Goal: Task Accomplishment & Management: Use online tool/utility

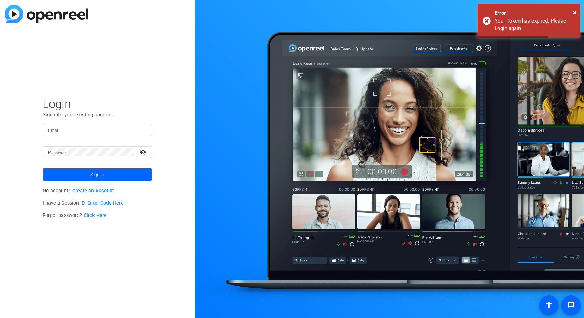
click at [123, 132] on input "Email" at bounding box center [97, 130] width 98 height 8
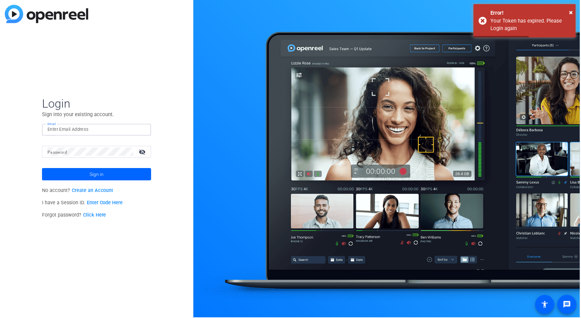
type input "asiu@svb.com"
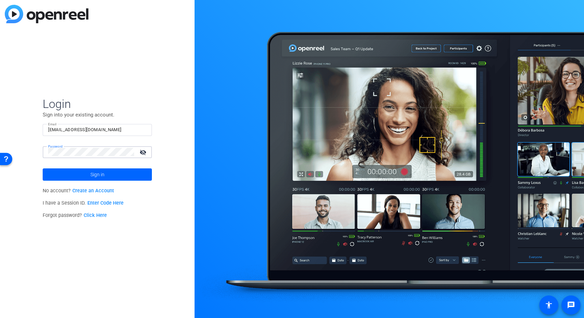
click at [43, 168] on button "Sign in" at bounding box center [97, 174] width 109 height 12
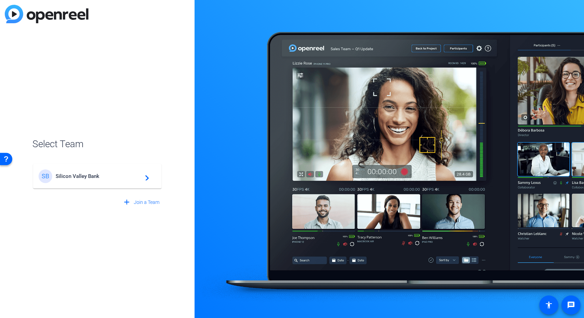
click at [112, 177] on span "Silicon Valley Bank" at bounding box center [98, 176] width 85 height 6
click at [150, 174] on div "SB Silicon Valley Bank navigate_next" at bounding box center [97, 172] width 130 height 33
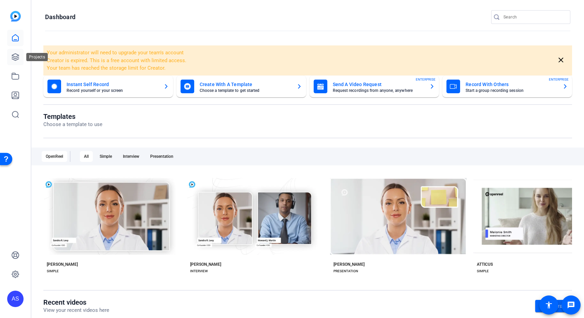
click at [16, 58] on icon at bounding box center [15, 57] width 8 height 8
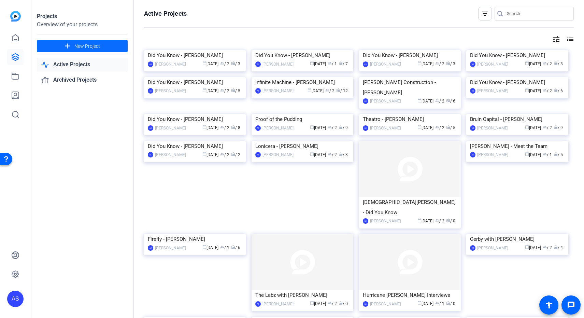
click at [84, 46] on span "New Project" at bounding box center [87, 46] width 26 height 7
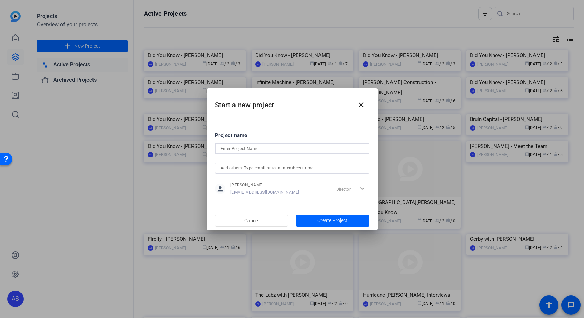
click at [233, 150] on input at bounding box center [292, 148] width 143 height 8
type input "ACL / Signet - [PERSON_NAME]"
click at [235, 165] on input "text" at bounding box center [292, 168] width 143 height 8
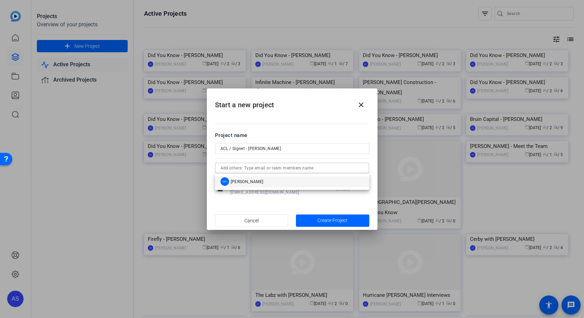
click at [239, 177] on mat-option "SN Steve Norfleet" at bounding box center [292, 181] width 154 height 11
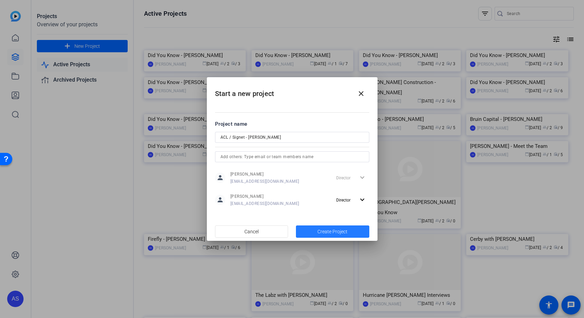
click at [327, 224] on span "button" at bounding box center [332, 231] width 73 height 16
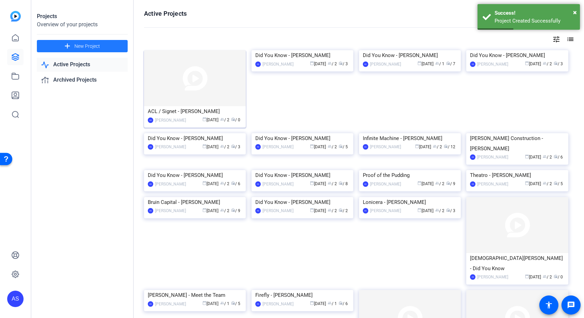
click at [185, 85] on img at bounding box center [195, 78] width 102 height 56
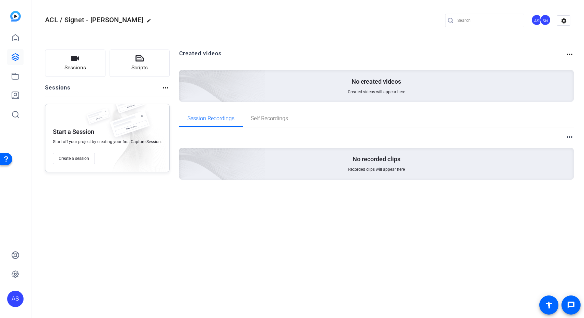
click at [73, 165] on div "Start a Session Start off your project by creating your first Capture Session. …" at bounding box center [107, 138] width 125 height 68
click at [71, 160] on span "Create a session" at bounding box center [74, 158] width 30 height 5
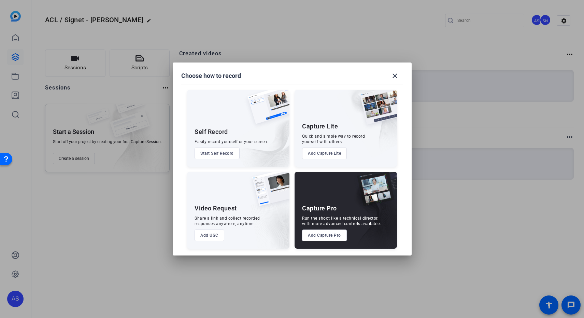
click at [319, 239] on button "Add Capture Pro" at bounding box center [324, 236] width 45 height 12
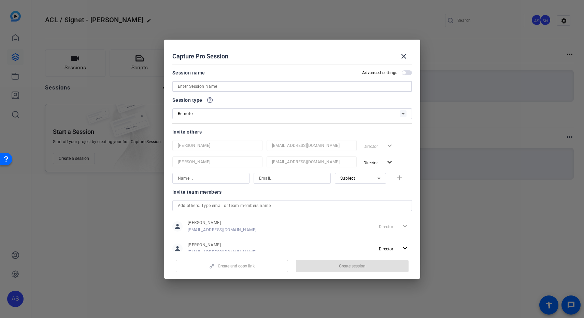
click at [194, 87] on input at bounding box center [292, 86] width 229 height 8
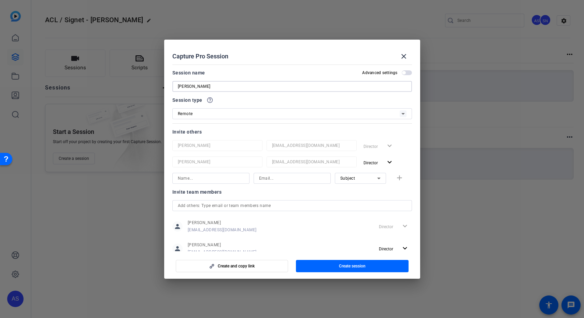
type input "[PERSON_NAME]"
click at [195, 176] on input at bounding box center [211, 178] width 66 height 8
type input "John Roehm"
click at [269, 179] on input at bounding box center [292, 178] width 66 height 8
paste input "john.roehmiii@firstcitizens.com"
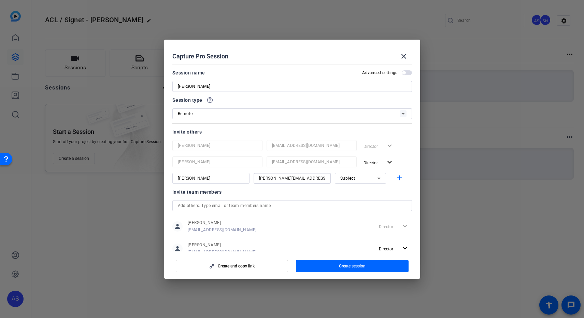
type input "john.roehmiii@firstcitizens.com"
click at [351, 175] on div "Subject" at bounding box center [359, 178] width 37 height 9
click at [343, 193] on span "Collaborator" at bounding box center [349, 192] width 25 height 8
click at [398, 179] on mat-icon "add" at bounding box center [400, 178] width 9 height 9
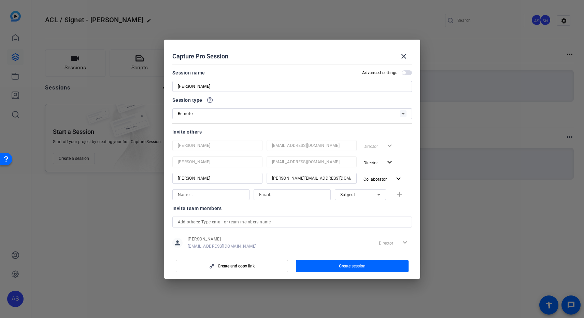
click at [349, 209] on div "Invite team members" at bounding box center [293, 208] width 240 height 8
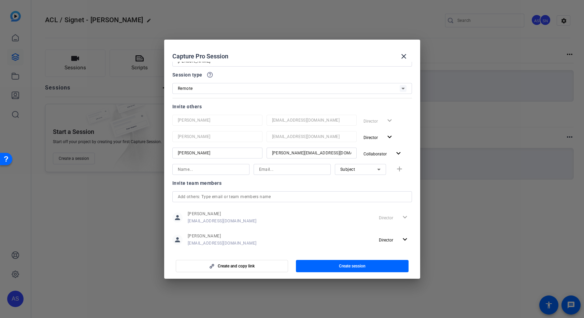
scroll to position [37, 0]
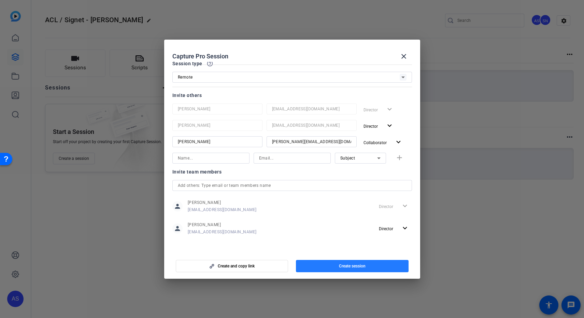
click at [330, 265] on span "button" at bounding box center [352, 266] width 113 height 16
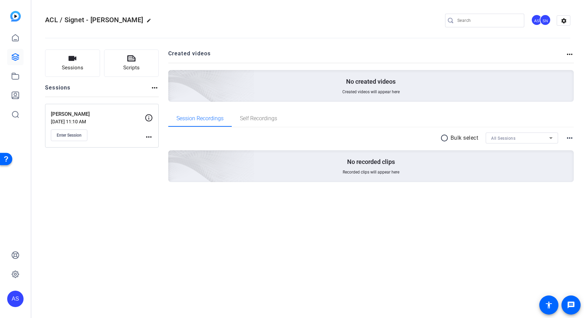
click at [278, 46] on div "Sessions Scripts Sessions more_horiz Spencer Dean Oct 14, 2025 @ 11:10 AM Enter…" at bounding box center [307, 126] width 553 height 171
click at [148, 116] on icon at bounding box center [149, 118] width 8 height 8
click at [150, 117] on icon at bounding box center [149, 118] width 8 height 8
click at [149, 138] on mat-icon "more_horiz" at bounding box center [149, 137] width 8 height 8
click at [155, 149] on span "Edit Session" at bounding box center [165, 147] width 31 height 8
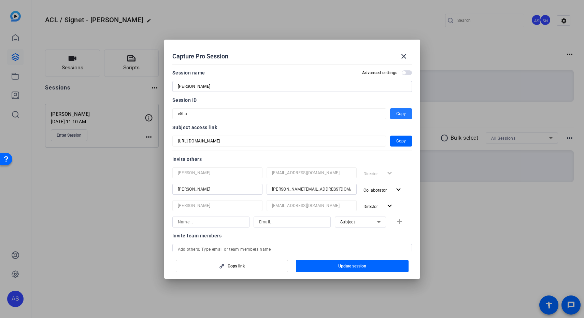
click at [397, 112] on span "Copy" at bounding box center [402, 114] width 10 height 8
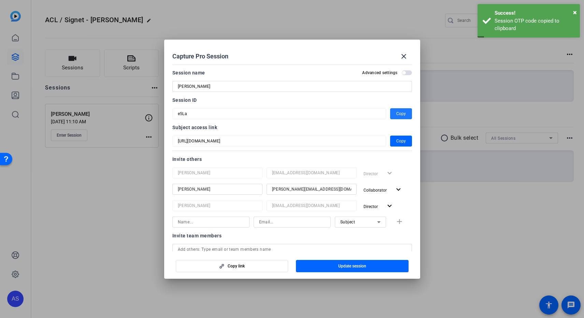
click at [459, 104] on div at bounding box center [292, 159] width 584 height 318
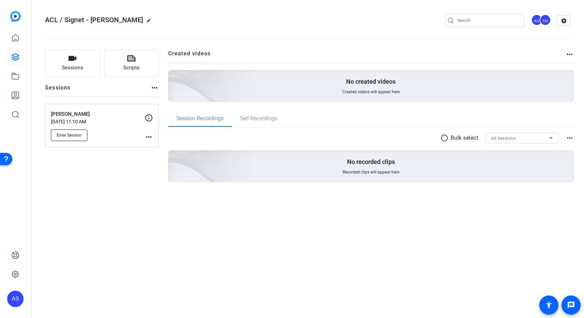
click at [65, 137] on span "Enter Session" at bounding box center [69, 135] width 25 height 5
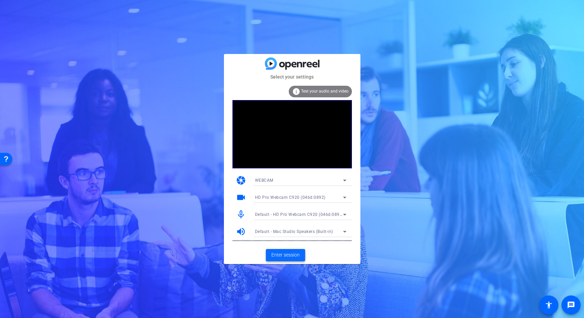
click at [290, 253] on span "Enter session" at bounding box center [286, 254] width 28 height 7
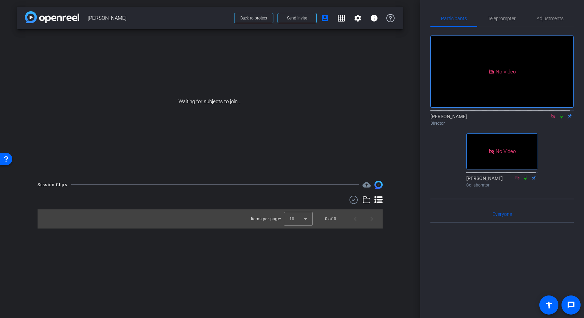
click at [559, 119] on icon at bounding box center [561, 116] width 5 height 5
click at [524, 180] on icon at bounding box center [525, 178] width 5 height 5
click at [400, 154] on div "Waiting for subjects to join..." at bounding box center [210, 101] width 386 height 144
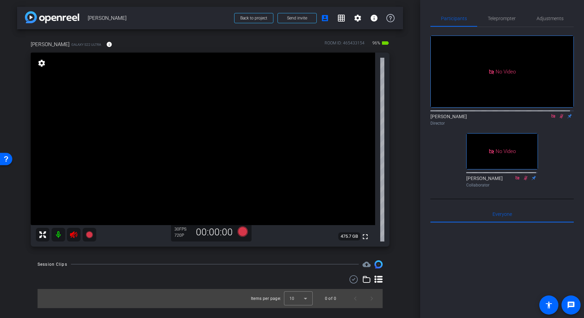
click at [559, 119] on icon at bounding box center [561, 116] width 5 height 5
click at [559, 146] on div "No Video Adria Siu Director No Video John Roehm Collaborator" at bounding box center [502, 108] width 143 height 163
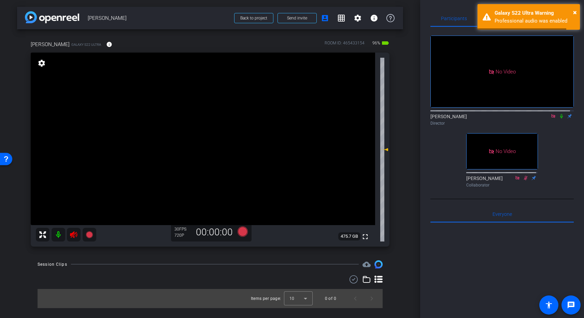
click at [74, 235] on icon at bounding box center [74, 235] width 8 height 8
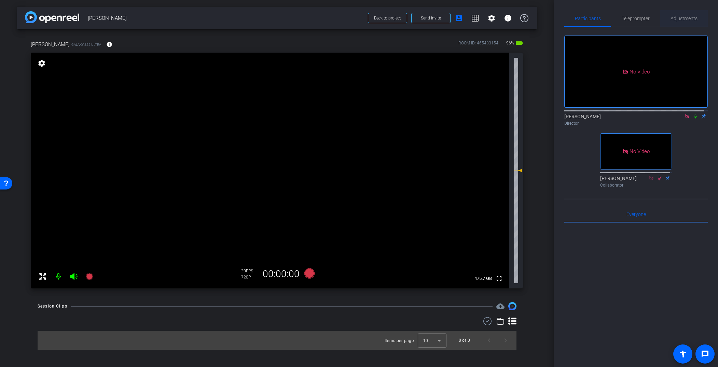
click at [584, 20] on span "Adjustments" at bounding box center [684, 18] width 27 height 5
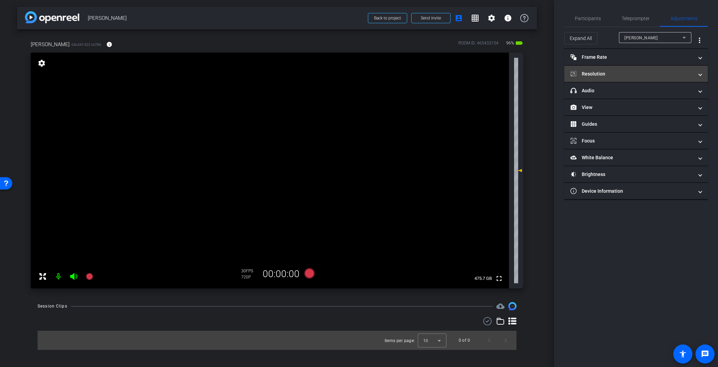
click at [584, 71] on mat-panel-title "Resolution" at bounding box center [631, 73] width 123 height 7
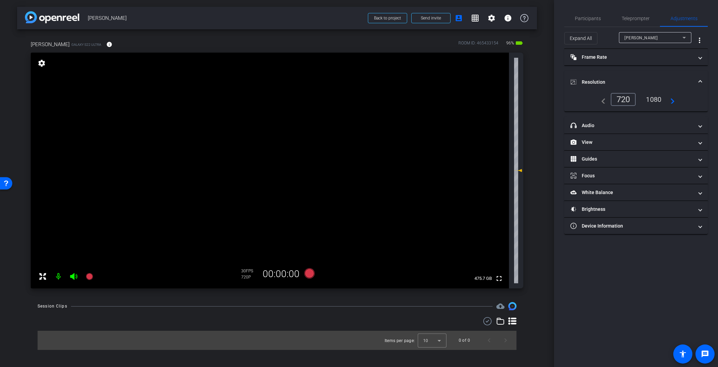
click at [584, 96] on div "1080" at bounding box center [654, 100] width 26 height 12
click at [584, 130] on mat-expansion-panel-header "headphone icon Audio" at bounding box center [635, 125] width 143 height 16
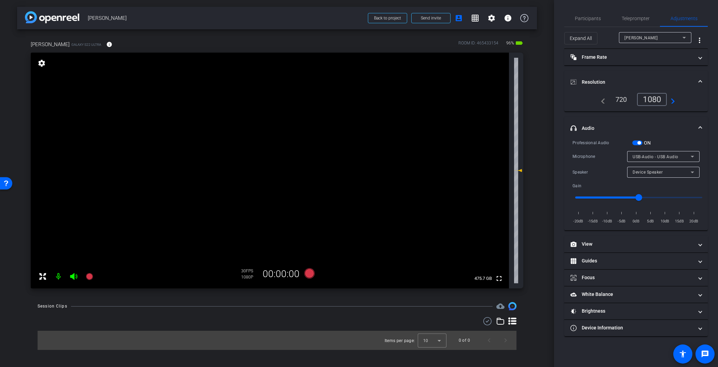
click at [584, 156] on span "USB-Audio - USB Audio" at bounding box center [656, 156] width 46 height 5
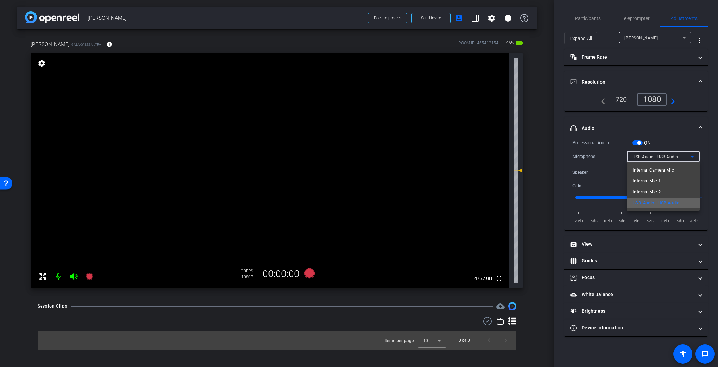
click at [584, 203] on span "USB-Audio - USB Audio" at bounding box center [656, 203] width 47 height 8
click at [584, 23] on span "Participants" at bounding box center [588, 18] width 26 height 16
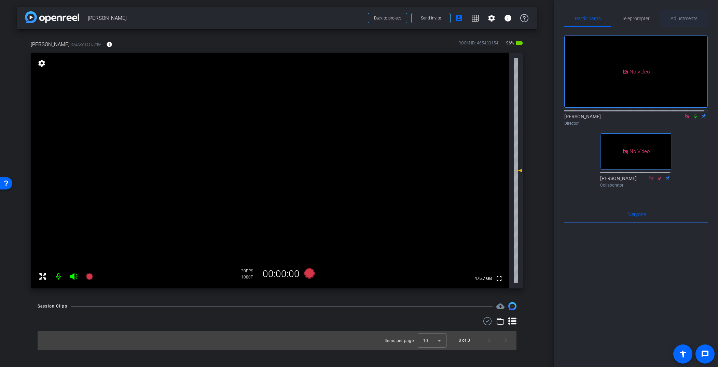
click at [584, 18] on span "Adjustments" at bounding box center [684, 18] width 27 height 5
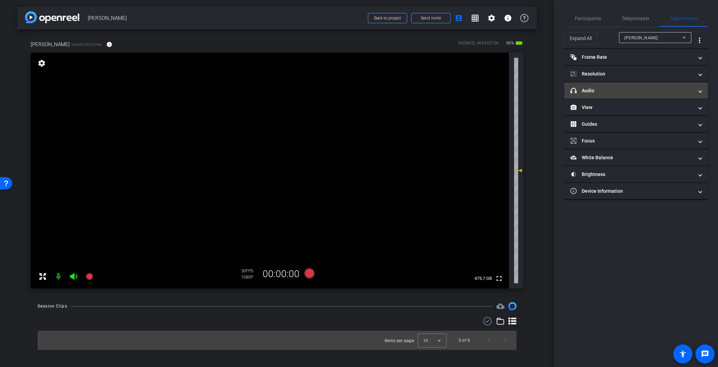
click at [584, 93] on mat-panel-title "headphone icon Audio" at bounding box center [631, 90] width 123 height 7
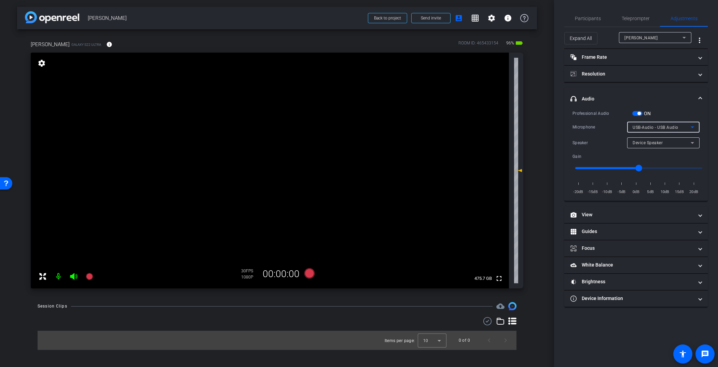
click at [584, 125] on span "USB-Audio - USB Audio" at bounding box center [656, 127] width 46 height 5
click at [584, 172] on span "USB-Audio - USB Audio" at bounding box center [656, 173] width 47 height 8
click at [584, 170] on input "range" at bounding box center [638, 168] width 141 height 15
type input "-9"
click at [584, 170] on input "range" at bounding box center [638, 168] width 141 height 15
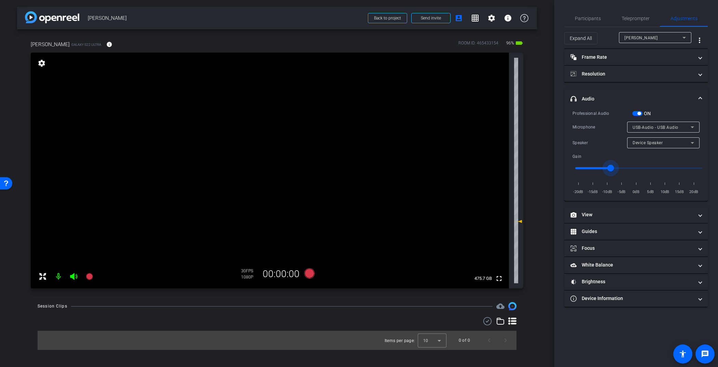
click at [584, 145] on span "Device Speaker" at bounding box center [648, 142] width 30 height 5
click at [584, 154] on span "Device Speaker" at bounding box center [649, 156] width 32 height 8
click at [584, 72] on mat-panel-title "Resolution" at bounding box center [631, 73] width 123 height 7
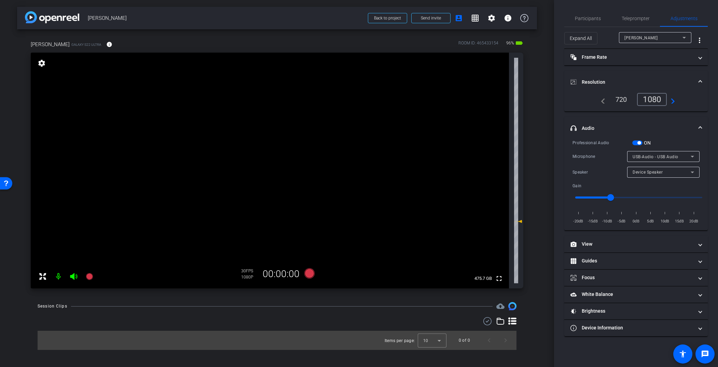
click at [584, 83] on mat-panel-title "Resolution" at bounding box center [631, 82] width 123 height 7
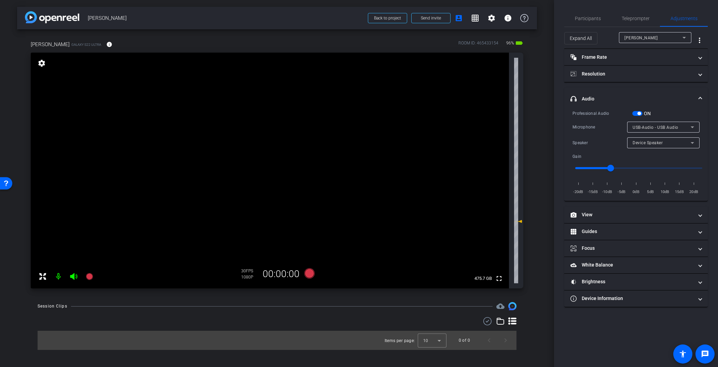
click at [584, 102] on mat-panel-title "headphone icon Audio" at bounding box center [631, 98] width 123 height 7
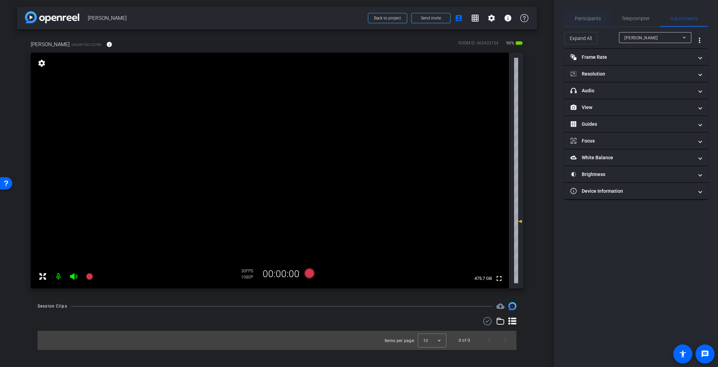
click at [584, 20] on span "Participants" at bounding box center [588, 18] width 26 height 5
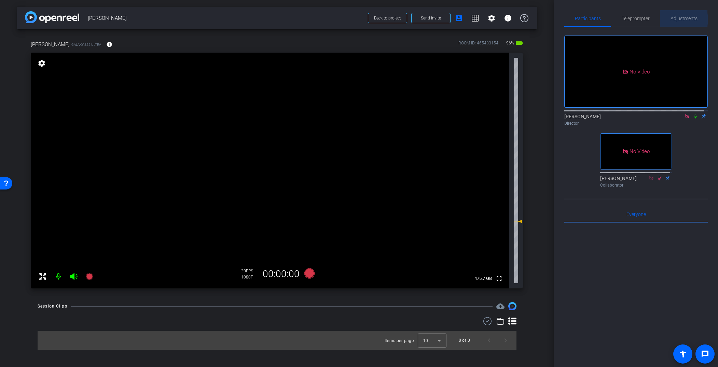
click at [584, 19] on span "Adjustments" at bounding box center [684, 18] width 27 height 5
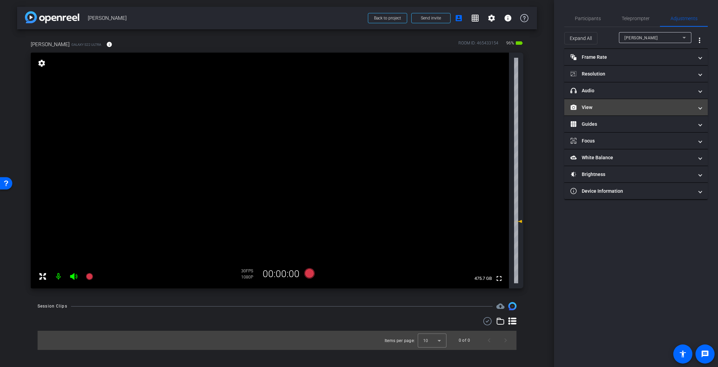
click at [584, 114] on mat-expansion-panel-header "View" at bounding box center [635, 107] width 143 height 16
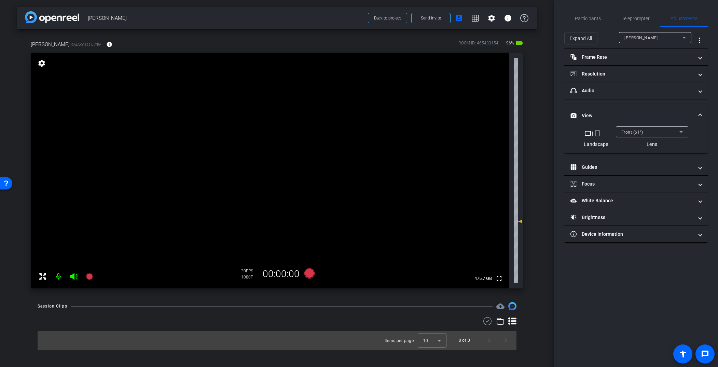
click at [584, 131] on span "Front (61°)" at bounding box center [632, 132] width 22 height 5
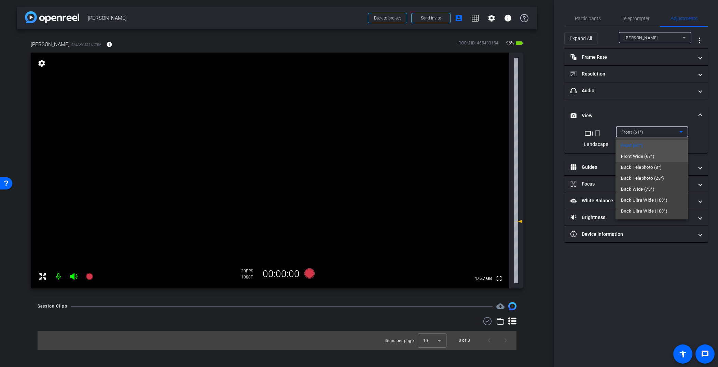
click at [584, 157] on span "Front Wide (67°)" at bounding box center [637, 156] width 33 height 8
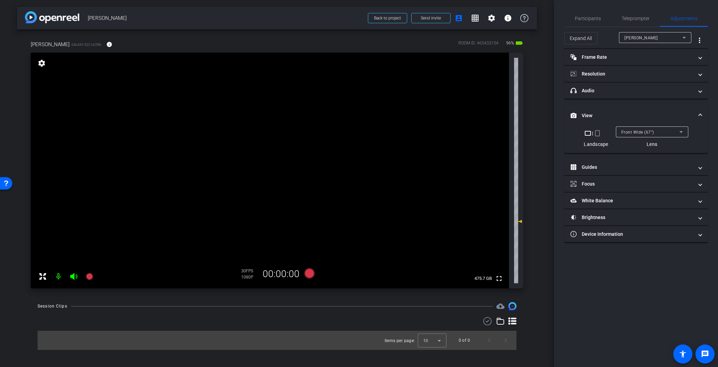
click at [584, 112] on mat-panel-title "View" at bounding box center [631, 115] width 123 height 7
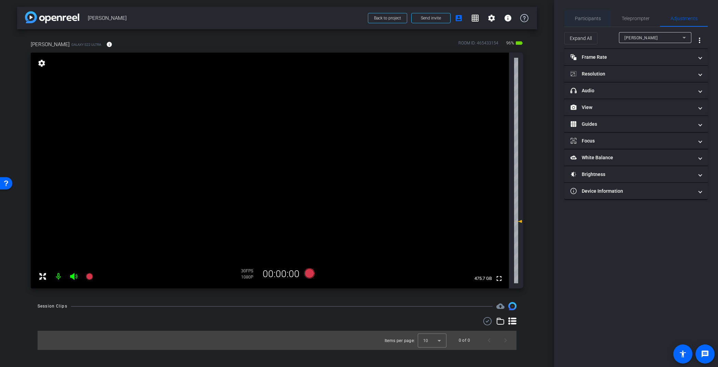
click at [584, 22] on span "Participants" at bounding box center [588, 18] width 26 height 16
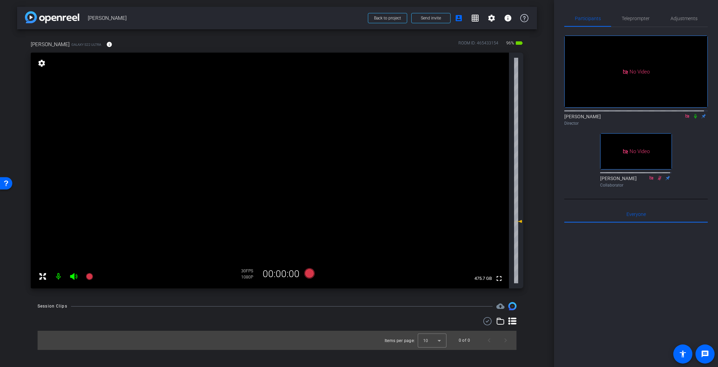
click at [574, 171] on div "No Video Adria Siu Director No Video John Roehm Collaborator" at bounding box center [635, 108] width 143 height 163
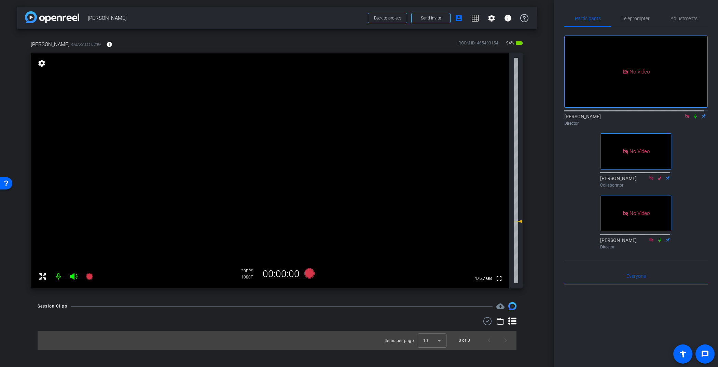
click at [584, 212] on div "No Video Adria Siu Director No Video John Roehm Collaborator No Video Steve Nor…" at bounding box center [635, 139] width 143 height 225
drag, startPoint x: 521, startPoint y: 222, endPoint x: 521, endPoint y: 234, distance: 12.0
click at [521, 234] on icon at bounding box center [519, 233] width 5 height 3
drag, startPoint x: 522, startPoint y: 234, endPoint x: 522, endPoint y: 239, distance: 4.8
click at [522, 239] on icon at bounding box center [519, 238] width 5 height 3
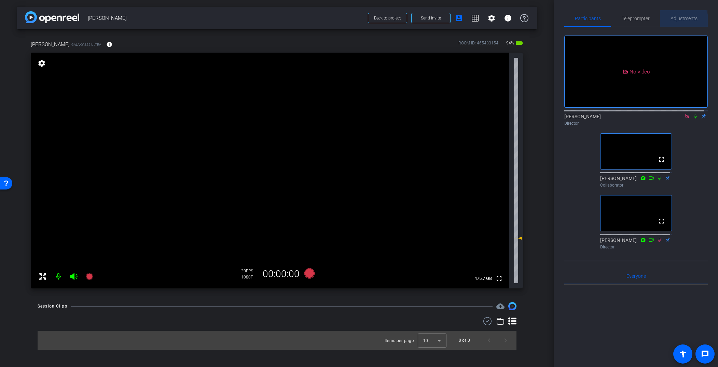
click at [584, 21] on span "Adjustments" at bounding box center [684, 18] width 27 height 16
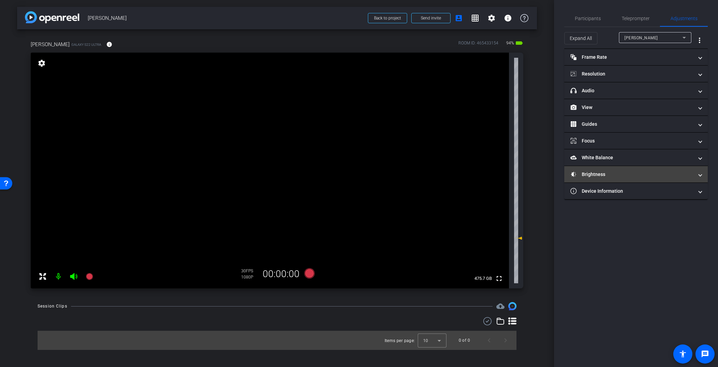
click at [584, 171] on mat-panel-title "Brightness" at bounding box center [631, 174] width 123 height 7
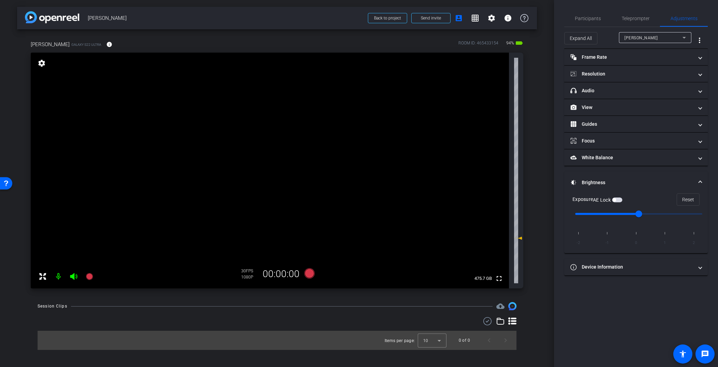
click at [584, 200] on span "button" at bounding box center [617, 199] width 10 height 5
drag, startPoint x: 640, startPoint y: 215, endPoint x: 666, endPoint y: 217, distance: 26.4
type input "1"
click at [584, 217] on input "range" at bounding box center [638, 213] width 141 height 15
click at [584, 14] on span "Participants" at bounding box center [588, 18] width 26 height 16
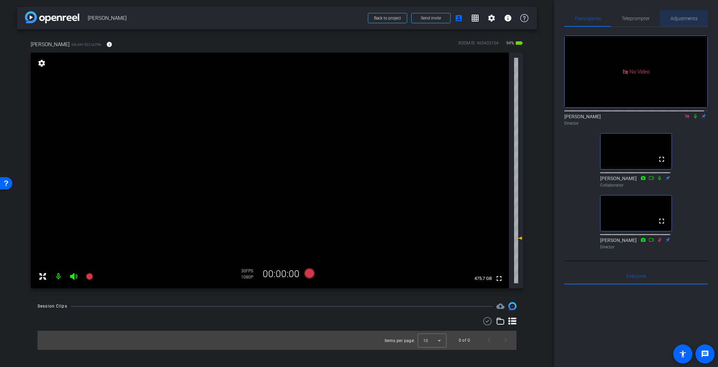
click at [584, 17] on span "Adjustments" at bounding box center [684, 18] width 27 height 5
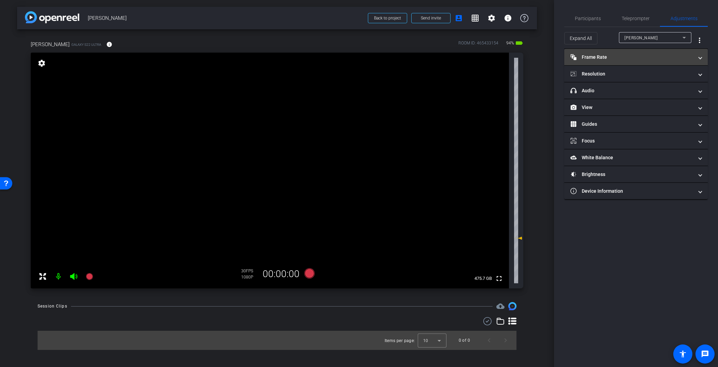
click at [584, 65] on mat-expansion-panel-header "Frame Rate Frame Rate" at bounding box center [635, 57] width 143 height 16
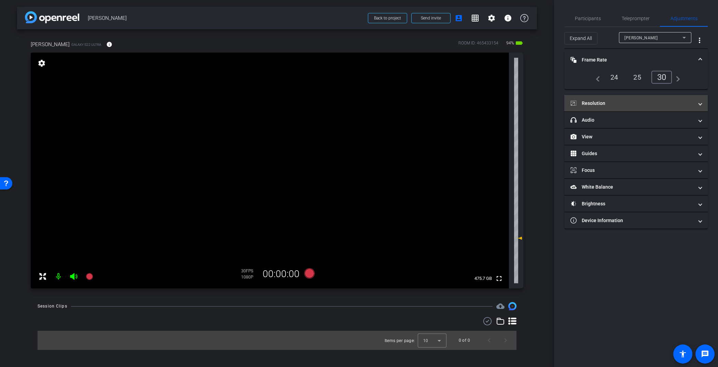
click at [584, 107] on mat-panel-title "Resolution" at bounding box center [631, 103] width 123 height 7
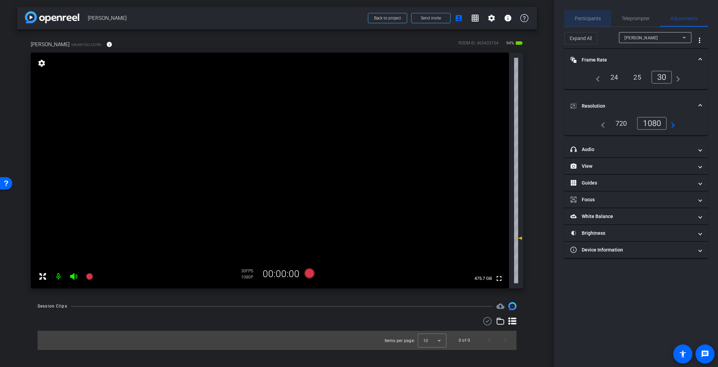
click at [584, 23] on span "Participants" at bounding box center [588, 18] width 26 height 16
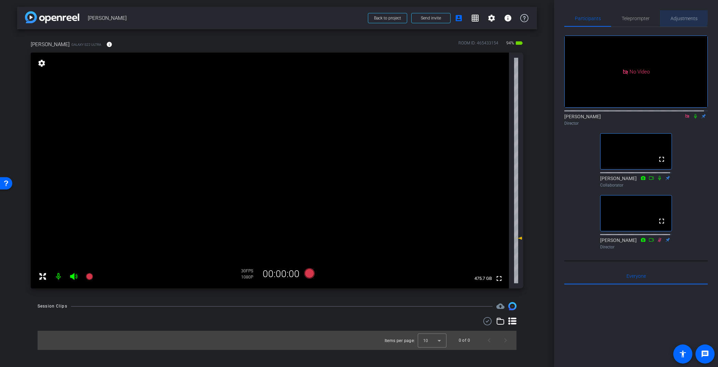
click at [584, 17] on span "Adjustments" at bounding box center [684, 18] width 27 height 5
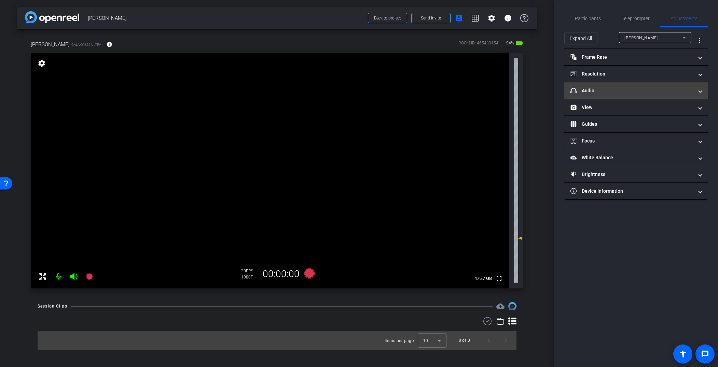
click at [584, 90] on mat-panel-title "headphone icon Audio" at bounding box center [631, 90] width 123 height 7
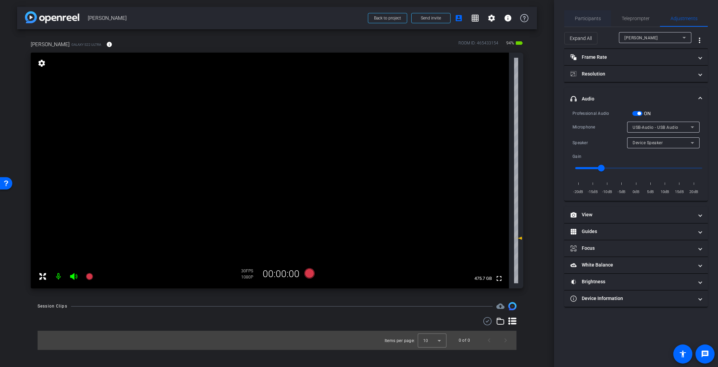
click at [584, 19] on span "Participants" at bounding box center [588, 18] width 26 height 5
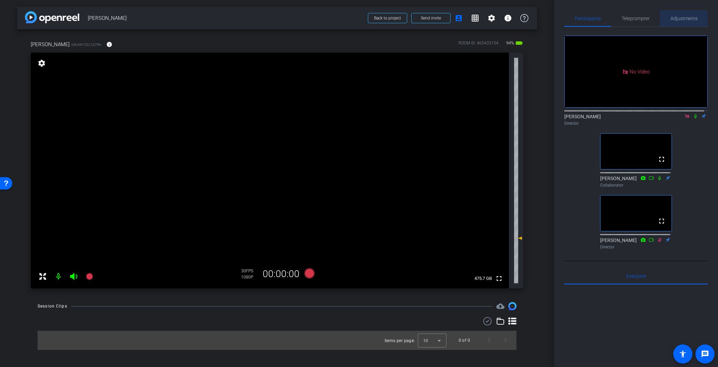
click at [584, 20] on span "Adjustments" at bounding box center [684, 18] width 27 height 5
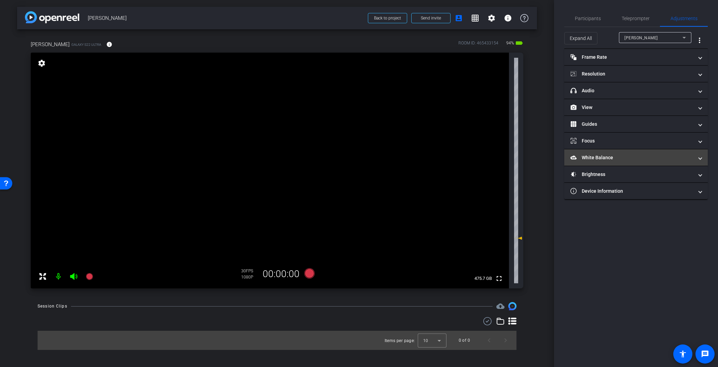
click at [584, 157] on mat-panel-title "White Balance White Balance" at bounding box center [631, 157] width 123 height 7
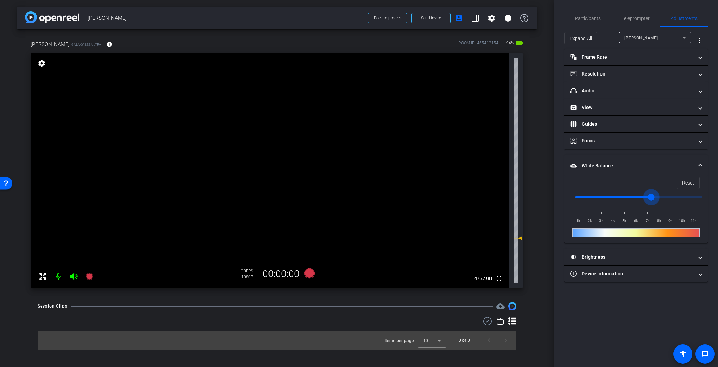
drag, startPoint x: 577, startPoint y: 197, endPoint x: 653, endPoint y: 199, distance: 75.9
click at [584, 199] on input "range" at bounding box center [638, 197] width 141 height 15
drag, startPoint x: 654, startPoint y: 195, endPoint x: 590, endPoint y: 201, distance: 64.2
click at [584, 202] on input "range" at bounding box center [638, 197] width 141 height 15
drag, startPoint x: 588, startPoint y: 197, endPoint x: 564, endPoint y: 199, distance: 24.4
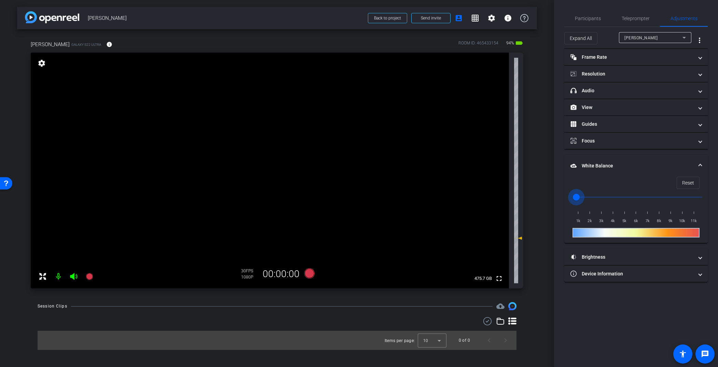
type input "1000"
click at [568, 199] on input "range" at bounding box center [638, 197] width 141 height 15
click at [584, 163] on mat-panel-title "White Balance White Balance" at bounding box center [631, 165] width 123 height 7
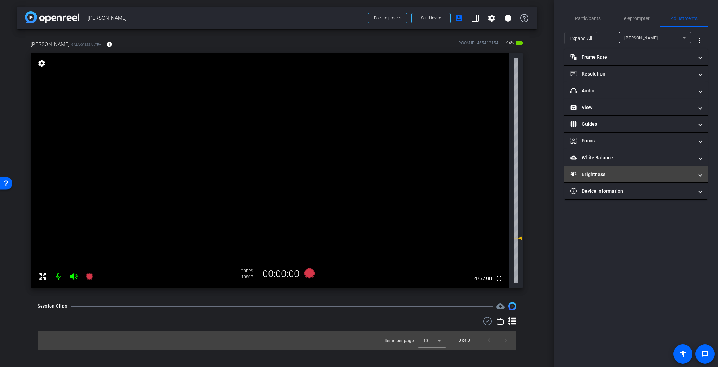
click at [584, 176] on mat-panel-title "Brightness" at bounding box center [631, 174] width 123 height 7
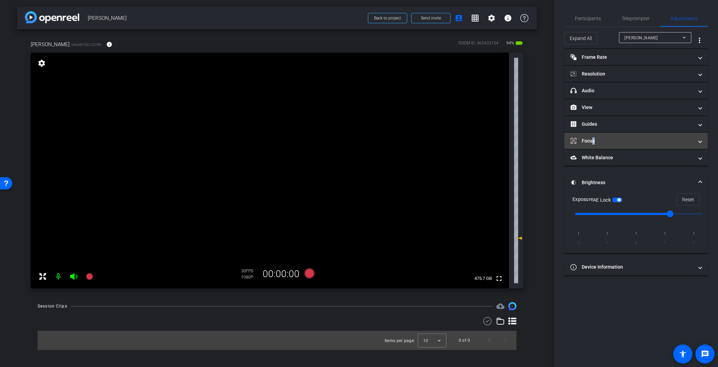
click at [584, 139] on mat-panel-title "Focus" at bounding box center [631, 140] width 123 height 7
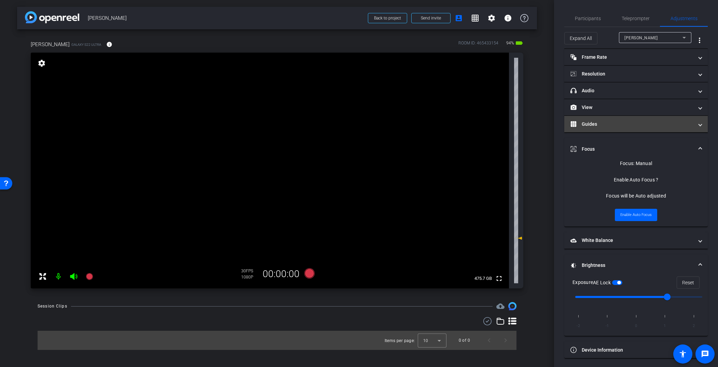
click at [584, 125] on mat-panel-title "Guides" at bounding box center [631, 124] width 123 height 7
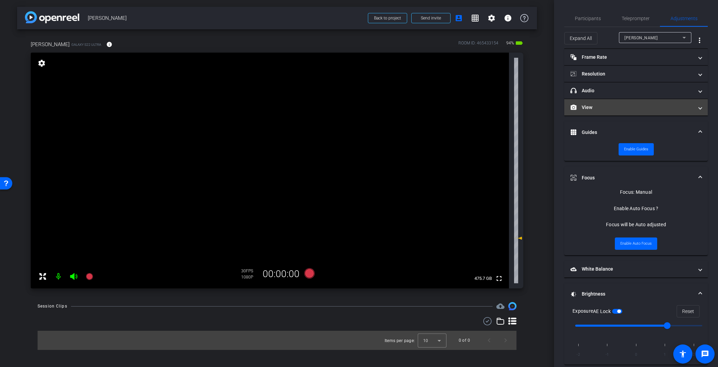
click at [584, 107] on mat-panel-title "View" at bounding box center [631, 107] width 123 height 7
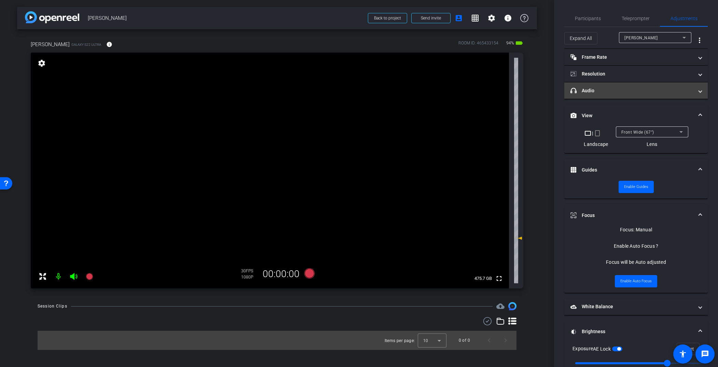
click at [584, 90] on mat-panel-title "headphone icon Audio" at bounding box center [631, 90] width 123 height 7
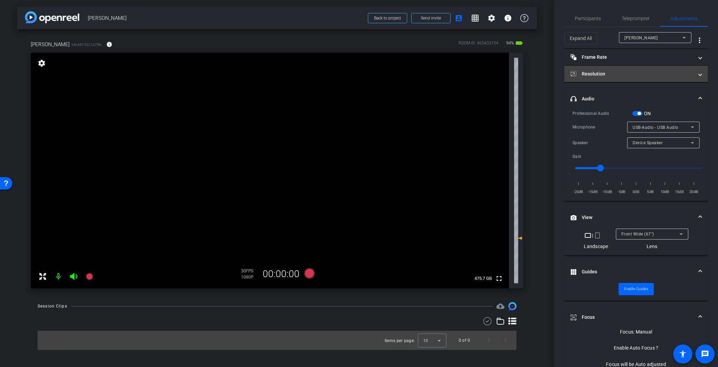
click at [584, 74] on mat-panel-title "Resolution" at bounding box center [631, 73] width 123 height 7
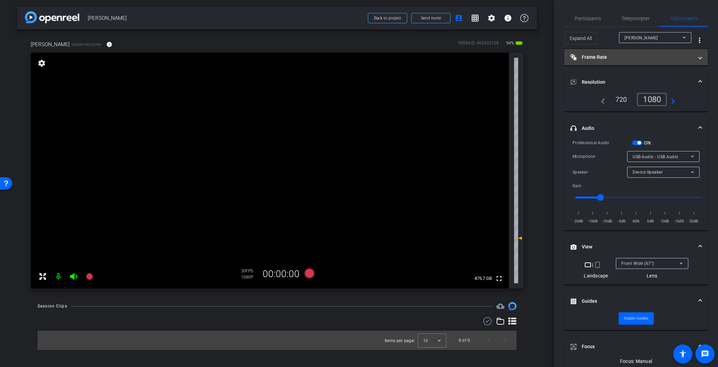
click at [584, 56] on mat-panel-title "Frame Rate Frame Rate" at bounding box center [631, 57] width 123 height 7
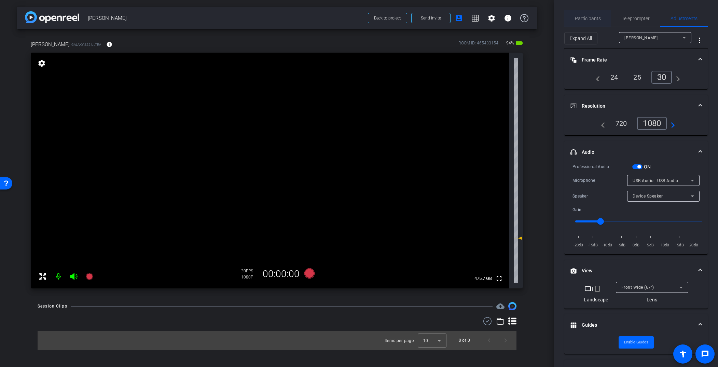
click at [584, 18] on span "Participants" at bounding box center [588, 18] width 26 height 5
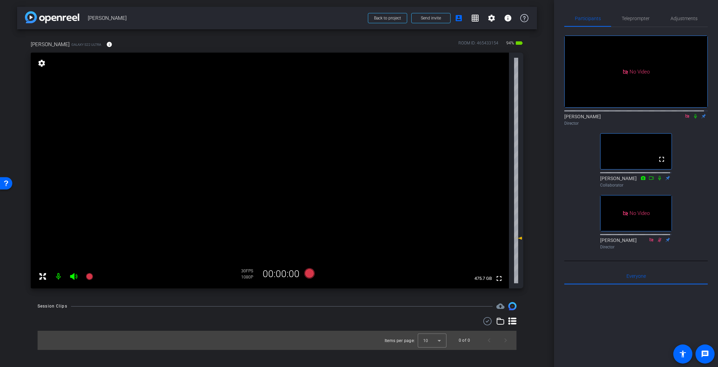
click at [436, 313] on div "Session Clips cloud_upload Items per page: 10 0 of 0" at bounding box center [277, 326] width 520 height 48
click at [267, 306] on div at bounding box center [282, 306] width 422 height 0
click at [570, 206] on div "No Video Adria Siu Director fullscreen John Roehm Collaborator No Video Steve N…" at bounding box center [635, 139] width 143 height 225
click at [544, 228] on div "arrow_back Spencer Dean Back to project Send invite account_box grid_on setting…" at bounding box center [277, 183] width 554 height 367
click at [272, 312] on div "Session Clips cloud_upload Items per page: 10 0 of 0" at bounding box center [277, 326] width 520 height 48
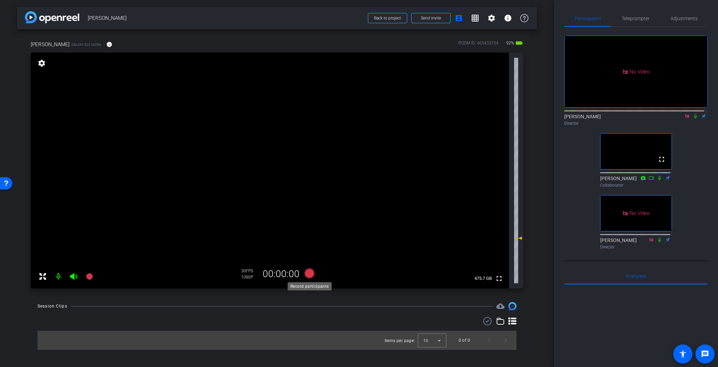
click at [311, 272] on icon at bounding box center [309, 273] width 10 height 10
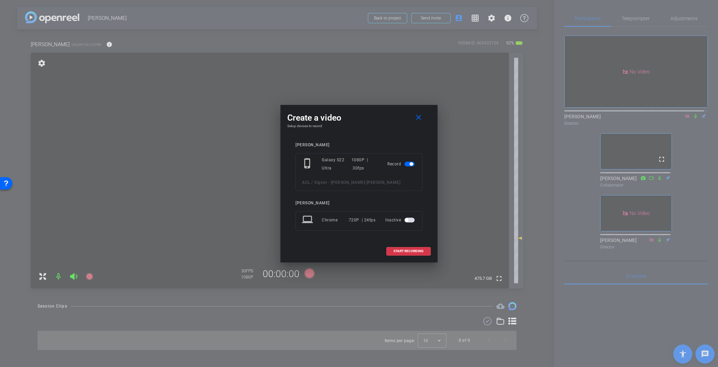
drag, startPoint x: 410, startPoint y: 250, endPoint x: 368, endPoint y: 255, distance: 42.7
click at [368, 255] on div "START RECORDING" at bounding box center [358, 251] width 143 height 9
drag, startPoint x: 400, startPoint y: 252, endPoint x: 351, endPoint y: 252, distance: 49.2
click at [351, 252] on div "START RECORDING" at bounding box center [358, 251] width 143 height 9
click at [378, 246] on div "Spencer phone_iphone Galaxy S22 Ultra 1080P | 30fps Record ACL / Signet - Spenc…" at bounding box center [358, 191] width 143 height 111
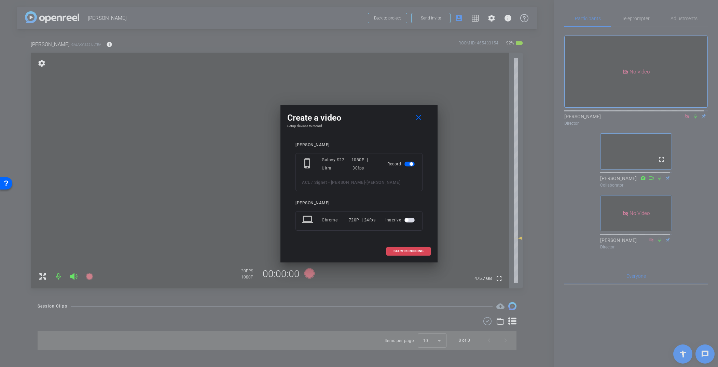
click at [401, 249] on span "START RECORDING" at bounding box center [409, 250] width 30 height 3
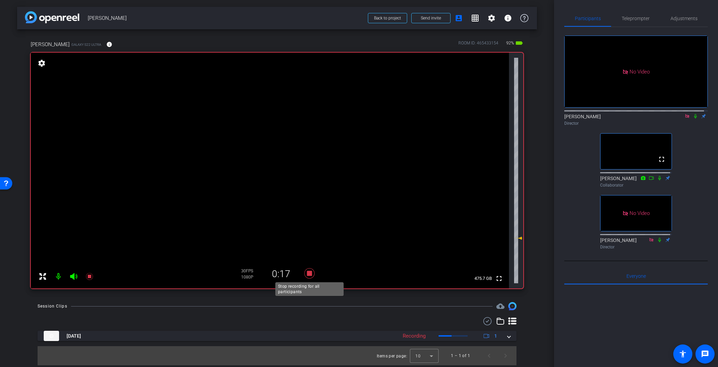
click at [315, 273] on icon at bounding box center [309, 273] width 16 height 12
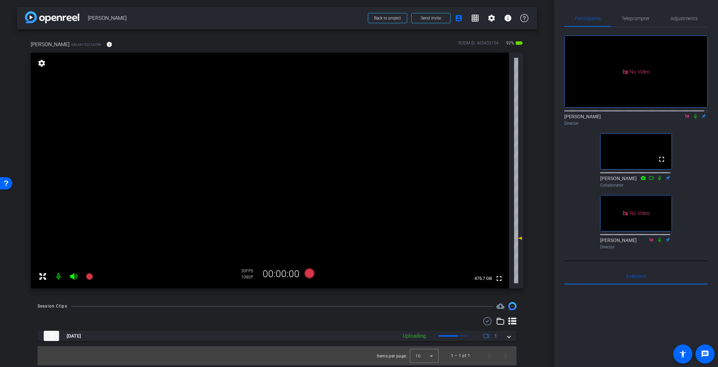
click at [297, 296] on div "arrow_back Spencer Dean Back to project Send invite account_box grid_on setting…" at bounding box center [277, 183] width 554 height 367
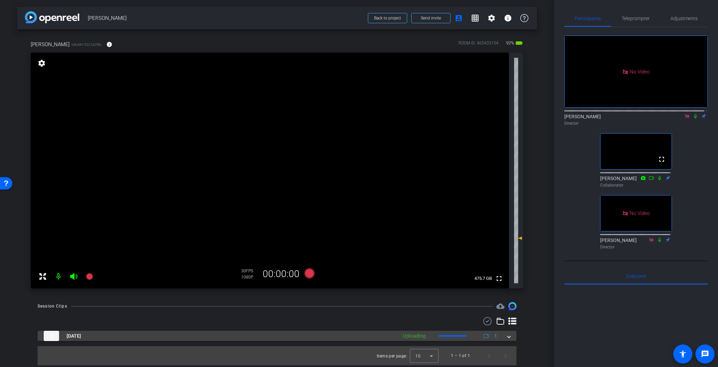
click at [288, 318] on mat-panel-title "Oct 14, 2025" at bounding box center [219, 336] width 350 height 10
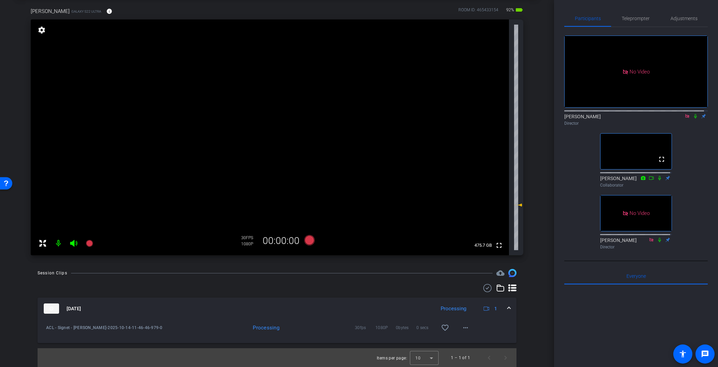
scroll to position [33, 0]
click at [140, 318] on span "ACL - Signet - Spencer Dean-Spencer-2025-10-14-11-46-46-979-0" at bounding box center [105, 327] width 119 height 7
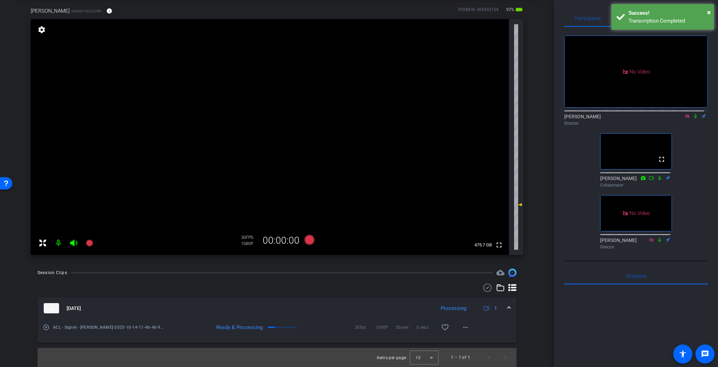
click at [46, 318] on mat-icon "play_circle_outline" at bounding box center [46, 327] width 7 height 7
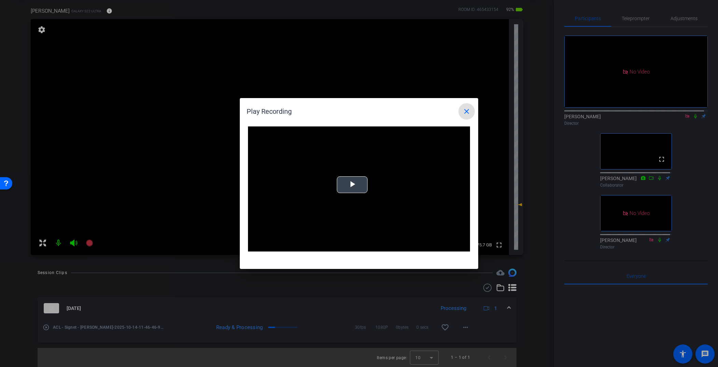
click at [352, 185] on span "Video Player" at bounding box center [352, 185] width 0 height 0
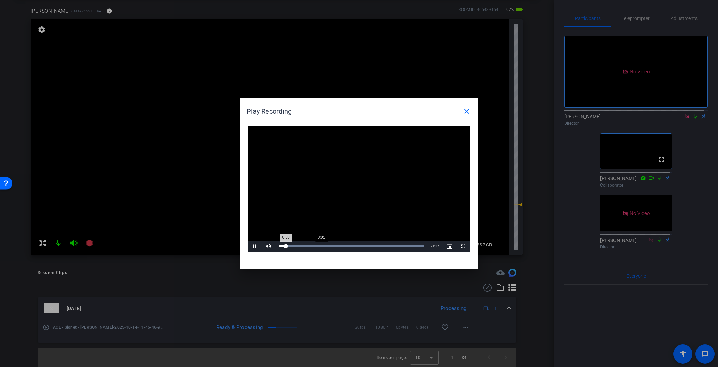
click at [321, 247] on div "Loaded : 100.00% 0:05 0:00" at bounding box center [351, 246] width 145 height 2
click at [354, 247] on div "Loaded : 100.00% 0:09 0:09" at bounding box center [351, 246] width 152 height 10
click at [381, 246] on div "Loaded : 100.00% 0:11 0:10" at bounding box center [351, 246] width 145 height 2
click at [465, 109] on mat-icon "close" at bounding box center [467, 111] width 8 height 8
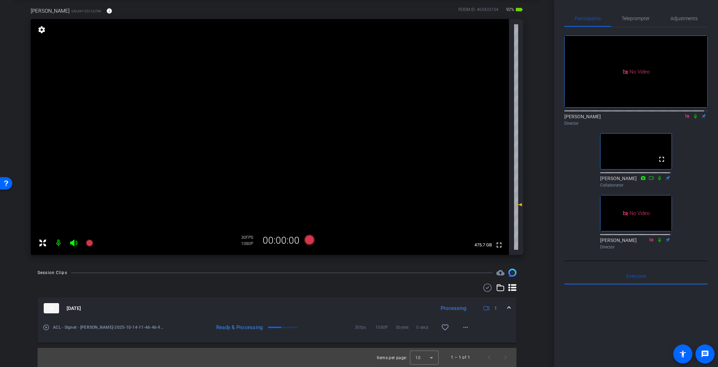
click at [345, 294] on div "Oct 14, 2025 Processing 1 play_circle_outline ACL - Signet - Spencer Dean-Spenc…" at bounding box center [277, 325] width 479 height 83
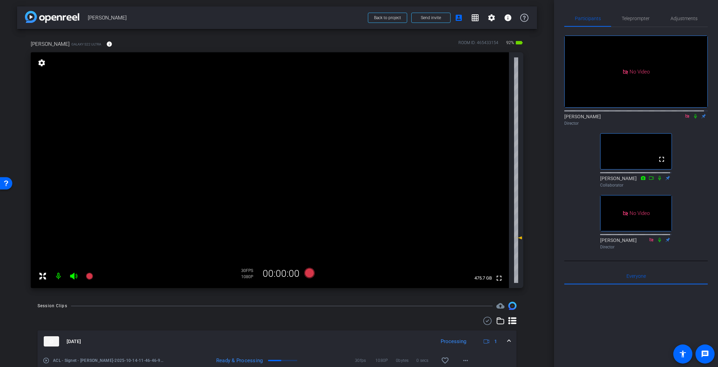
scroll to position [0, 0]
click at [137, 316] on div "Session Clips cloud_upload Oct 14, 2025 Processing 1 play_circle_outline ACL - …" at bounding box center [277, 351] width 520 height 98
click at [532, 277] on div "Spencer Galaxy S22 Ultra info ROOM ID: 465433154 92% battery_std fullscreen set…" at bounding box center [277, 162] width 520 height 266
click at [518, 242] on icon at bounding box center [519, 241] width 5 height 3
click at [518, 241] on icon at bounding box center [518, 240] width 8 height 8
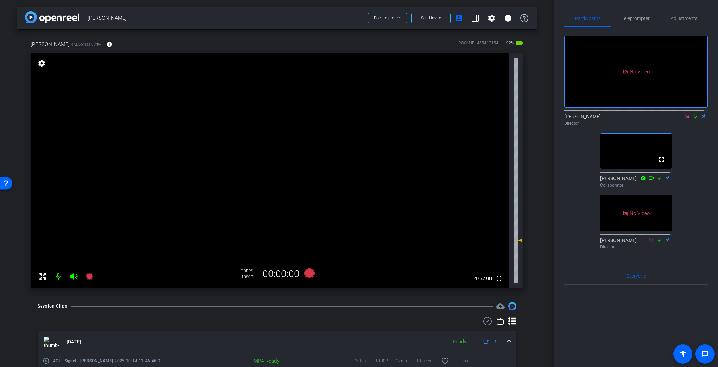
click at [543, 203] on div "arrow_back Spencer Dean Back to project Send invite account_box grid_on setting…" at bounding box center [277, 183] width 554 height 367
click at [527, 212] on div "Spencer Galaxy S22 Ultra info ROOM ID: 465433154 92% battery_std fullscreen set…" at bounding box center [277, 162] width 520 height 266
click at [539, 145] on div "arrow_back Spencer Dean Back to project Send invite account_box grid_on setting…" at bounding box center [277, 183] width 554 height 367
click at [584, 114] on icon at bounding box center [695, 116] width 3 height 4
click at [584, 123] on div "No Video Adria Siu Director fullscreen John Roehm Collaborator No Video Steve N…" at bounding box center [635, 139] width 143 height 225
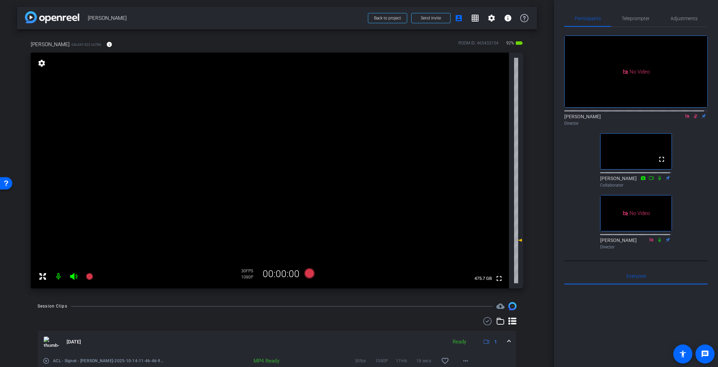
click at [577, 191] on div "No Video Adria Siu Director fullscreen John Roehm Collaborator No Video Steve N…" at bounding box center [635, 139] width 143 height 225
click at [310, 274] on icon at bounding box center [309, 273] width 10 height 10
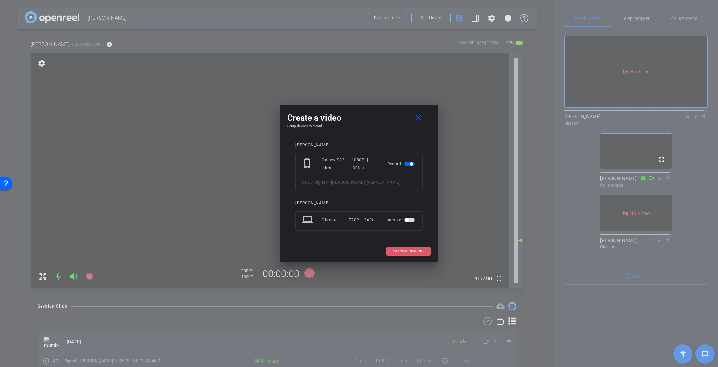
click at [405, 250] on span "START RECORDING" at bounding box center [409, 250] width 30 height 3
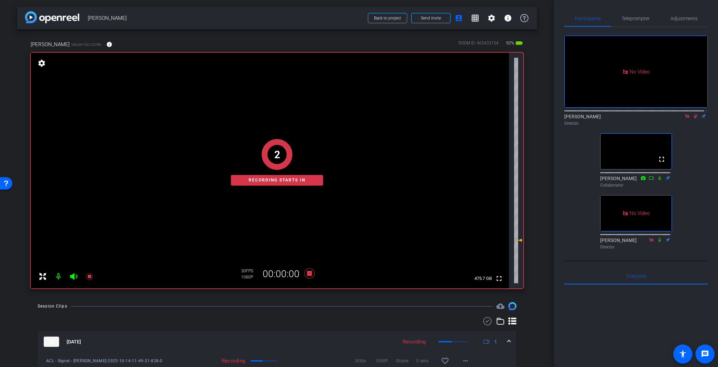
click at [116, 310] on div "Session Clips cloud_upload Oct 14, 2025 Recording 1 ACL - Signet - Spencer Dean…" at bounding box center [277, 359] width 520 height 114
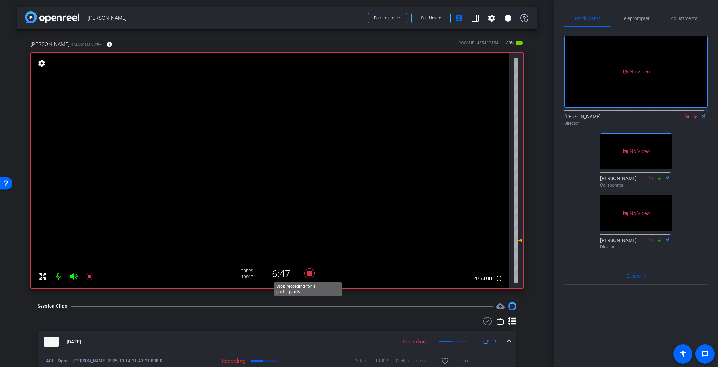
click at [308, 273] on icon at bounding box center [309, 273] width 10 height 10
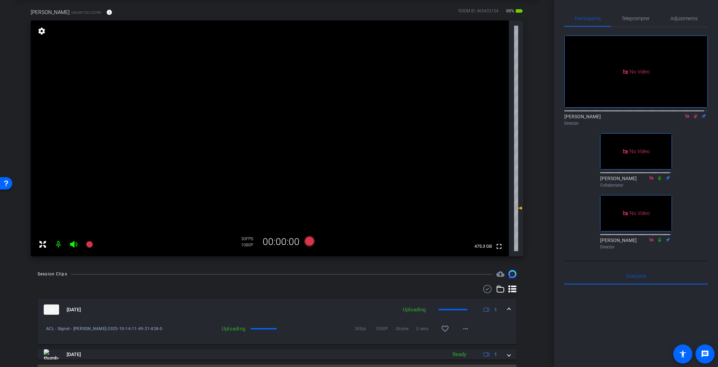
scroll to position [49, 0]
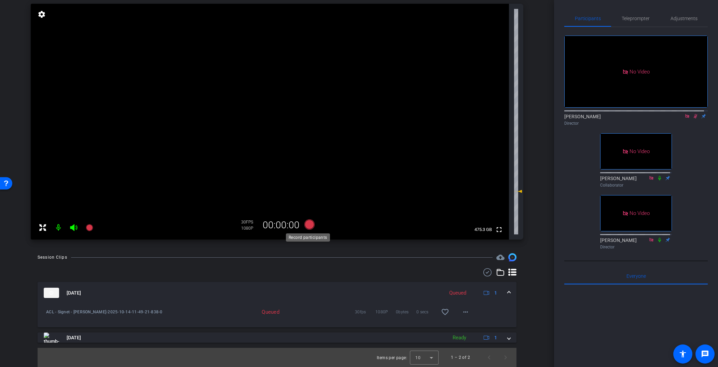
click at [306, 222] on icon at bounding box center [309, 224] width 10 height 10
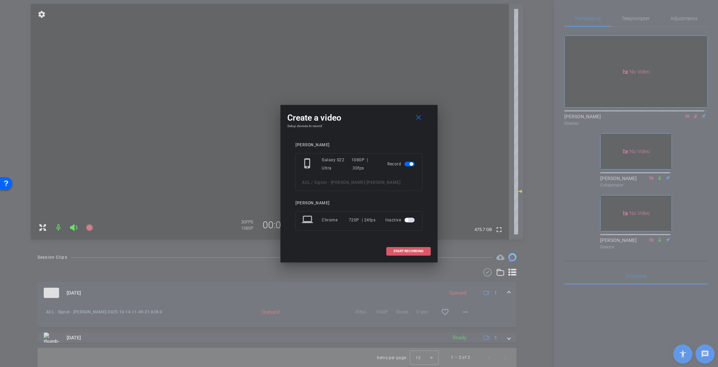
click at [403, 253] on span at bounding box center [409, 251] width 44 height 16
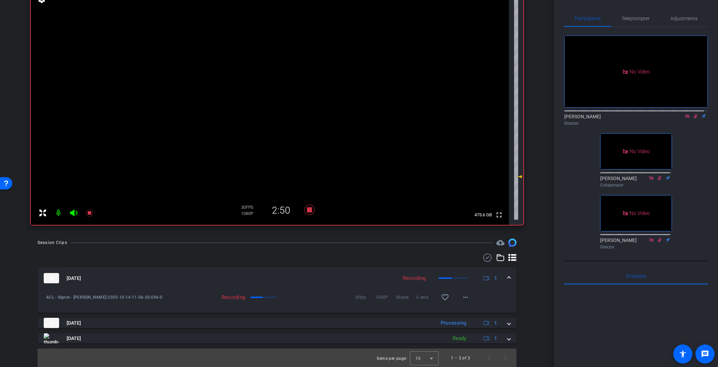
scroll to position [64, 0]
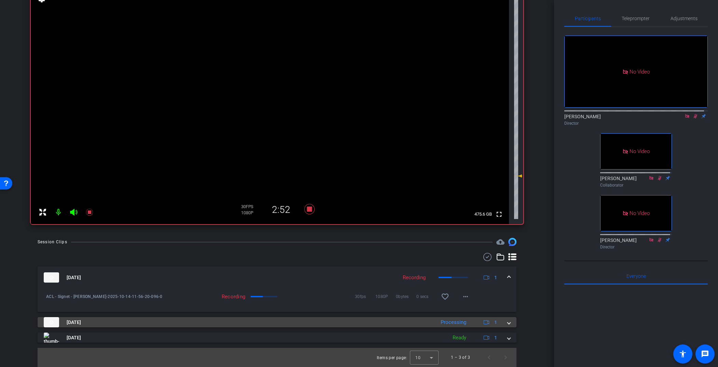
click at [124, 318] on mat-panel-title "Oct 14, 2025" at bounding box center [238, 322] width 388 height 10
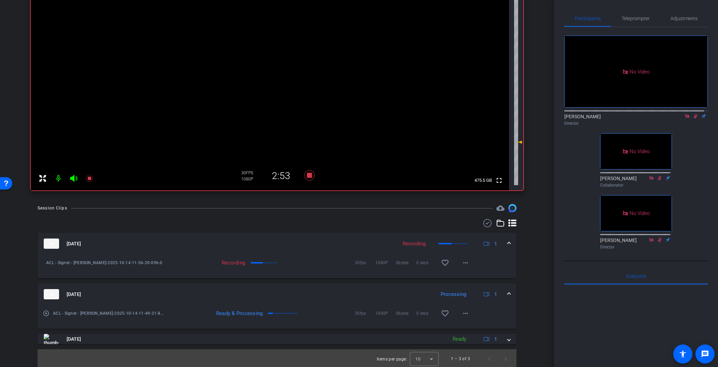
scroll to position [99, 0]
click at [48, 312] on mat-icon "play_circle_outline" at bounding box center [46, 311] width 7 height 7
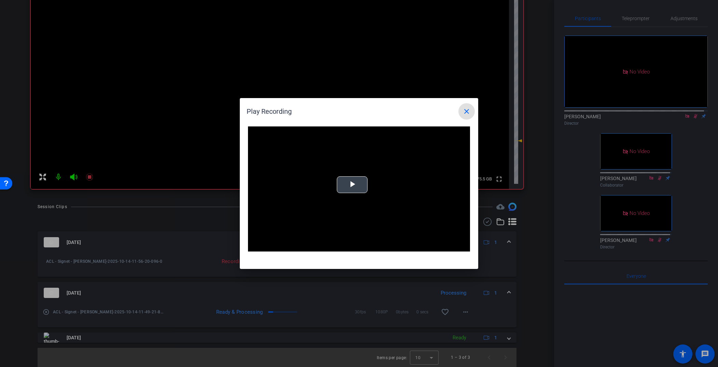
click at [352, 185] on span "Video Player" at bounding box center [352, 185] width 0 height 0
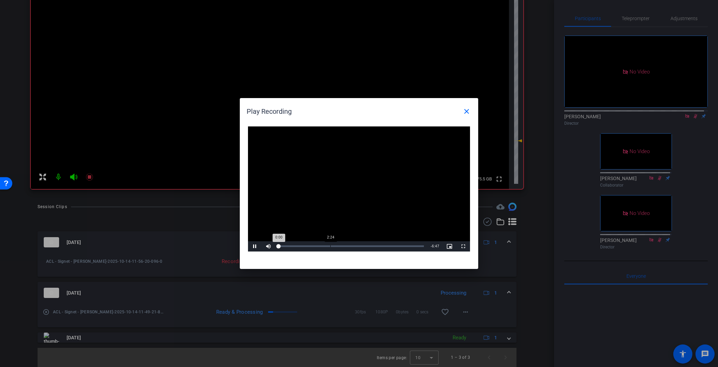
click at [330, 245] on div "Loaded : 0% 2:24 0:00" at bounding box center [351, 246] width 145 height 2
click at [362, 246] on div "Loaded : 100.00%" at bounding box center [351, 246] width 145 height 2
click at [202, 212] on div at bounding box center [359, 183] width 718 height 367
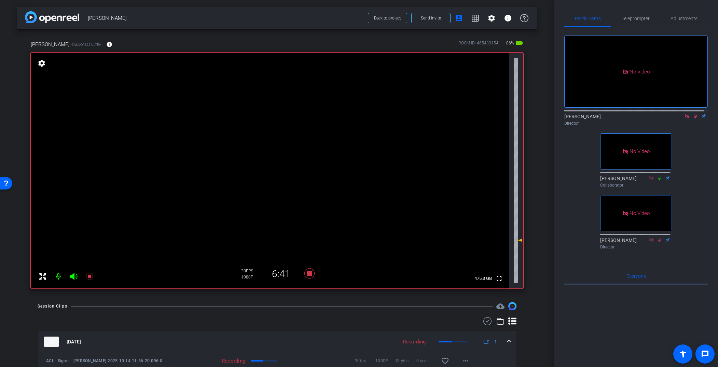
scroll to position [1, 0]
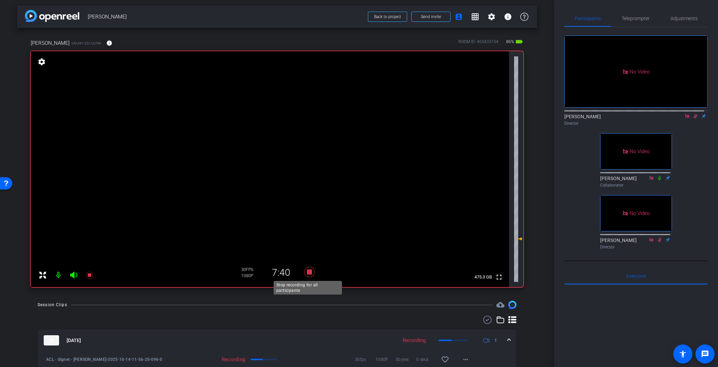
click at [307, 272] on icon at bounding box center [309, 272] width 10 height 10
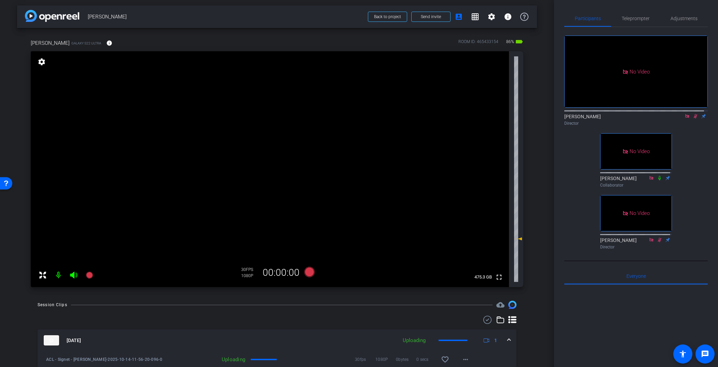
scroll to position [60, 0]
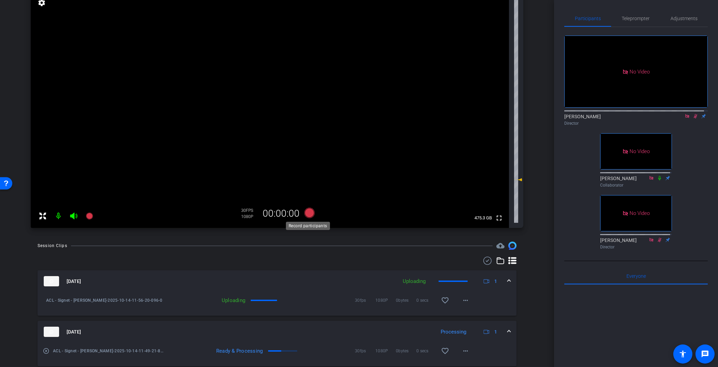
click at [307, 212] on icon at bounding box center [309, 213] width 10 height 10
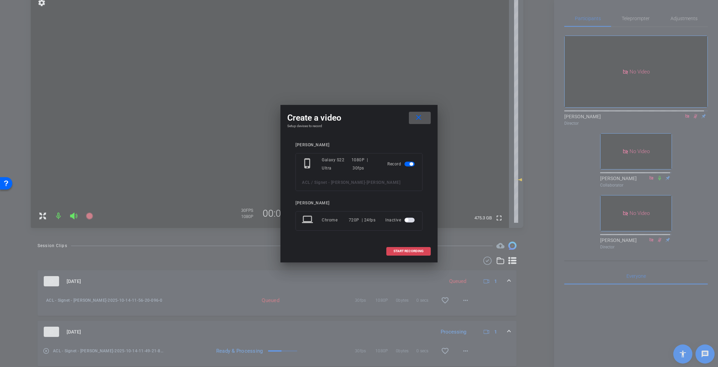
click at [414, 245] on span at bounding box center [409, 251] width 44 height 16
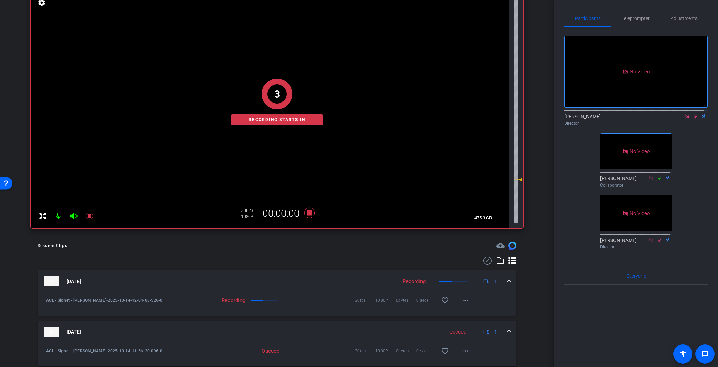
scroll to position [115, 0]
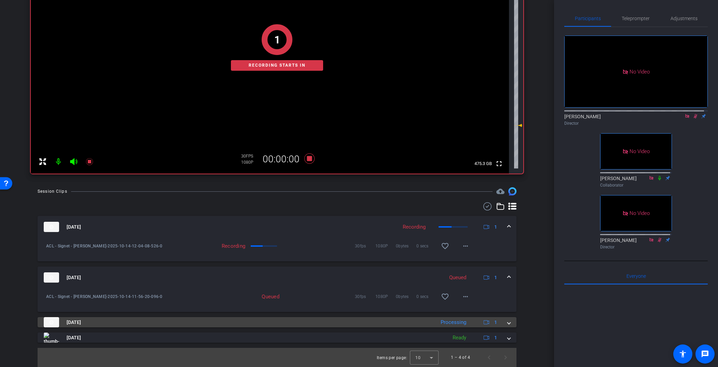
click at [288, 318] on mat-panel-title "Oct 14, 2025" at bounding box center [238, 322] width 388 height 10
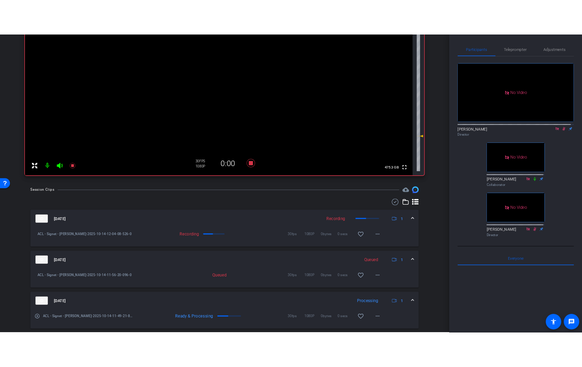
scroll to position [0, 0]
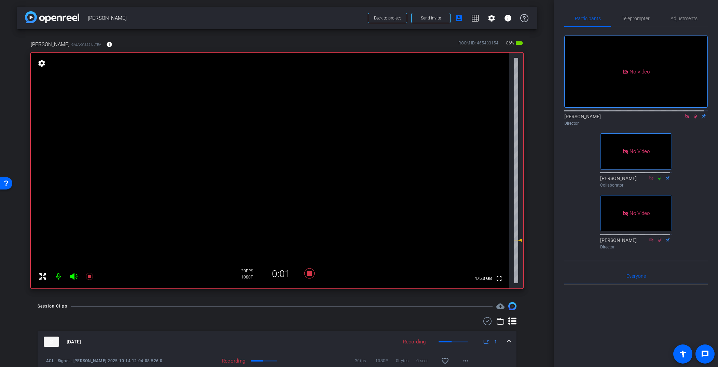
click at [278, 317] on div at bounding box center [277, 321] width 479 height 8
click at [285, 304] on div "Session Clips cloud_upload" at bounding box center [277, 306] width 479 height 8
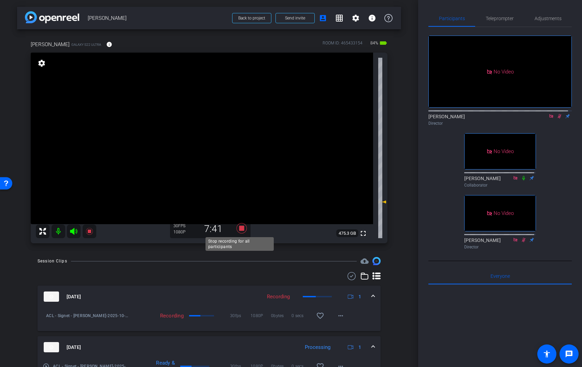
click at [242, 229] on icon at bounding box center [241, 228] width 10 height 10
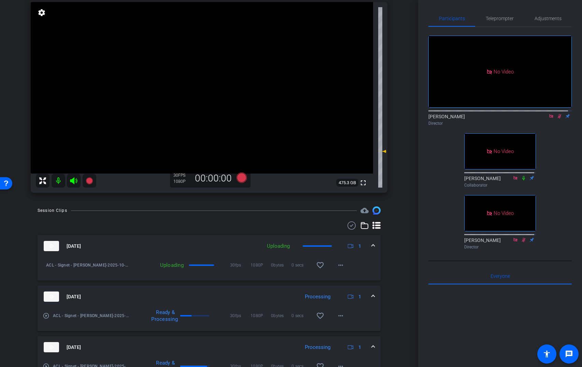
scroll to position [105, 0]
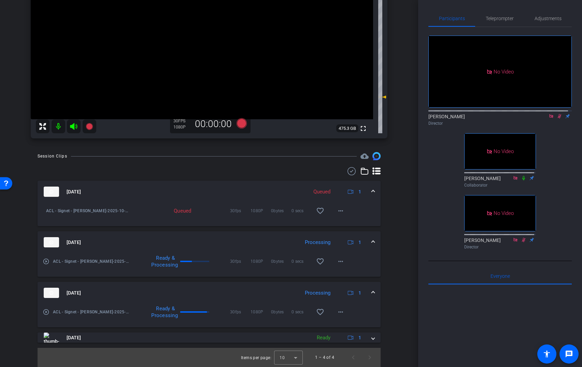
click at [48, 260] on mat-icon "play_circle_outline" at bounding box center [46, 261] width 7 height 7
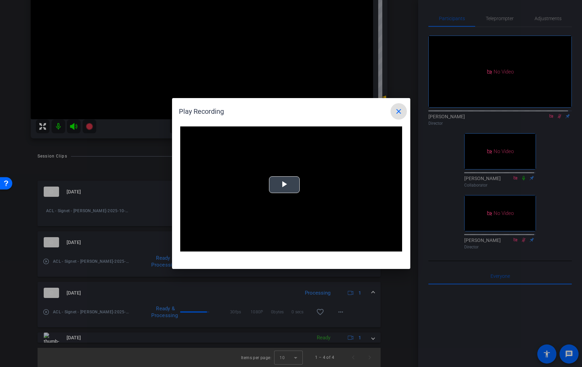
click at [285, 185] on span "Video Player" at bounding box center [285, 185] width 0 height 0
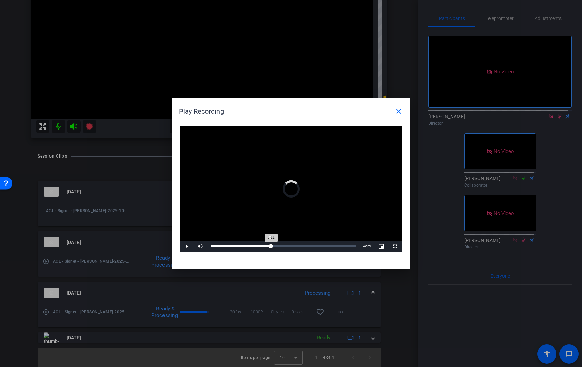
click at [271, 245] on div "Loaded : 0% 3:11 3:11" at bounding box center [283, 246] width 145 height 2
click at [398, 113] on mat-icon "close" at bounding box center [399, 111] width 8 height 8
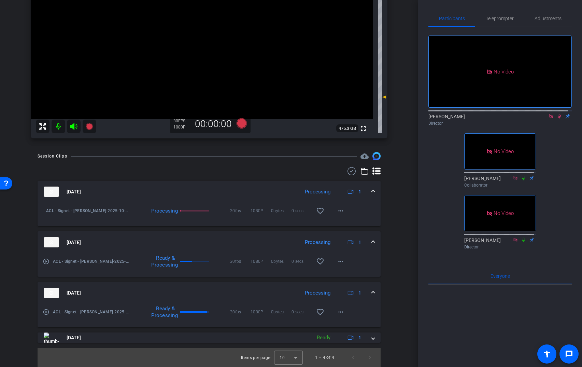
click at [45, 262] on mat-icon "play_circle_outline" at bounding box center [46, 261] width 7 height 7
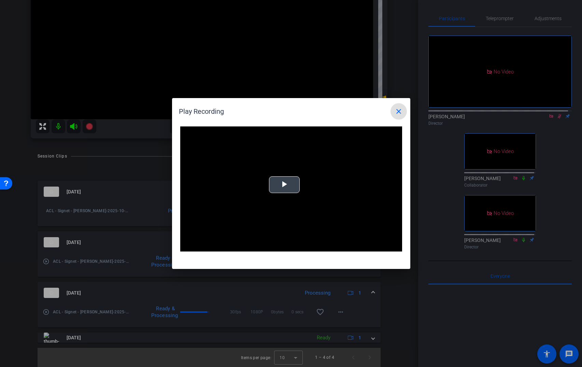
click at [285, 185] on span "Video Player" at bounding box center [285, 185] width 0 height 0
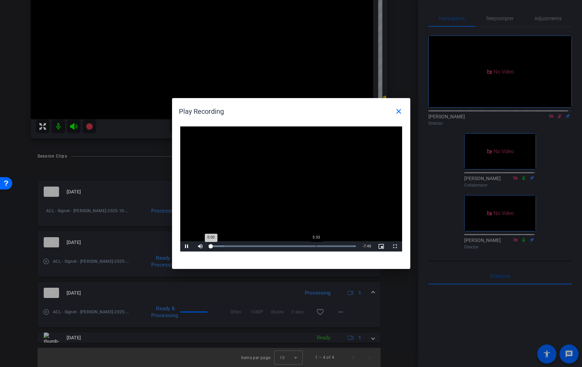
click at [317, 245] on div "Loaded : 100.00% 5:33 0:00" at bounding box center [284, 246] width 152 height 10
click at [401, 112] on mat-icon "close" at bounding box center [399, 111] width 8 height 8
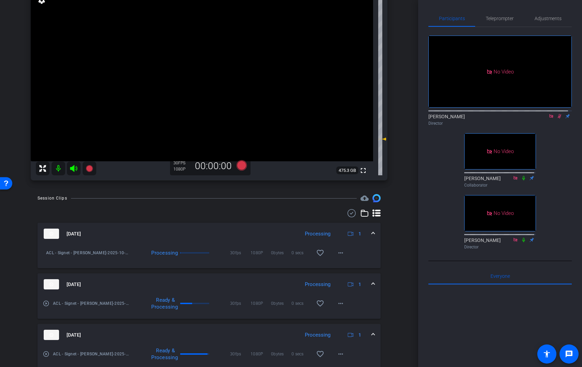
scroll to position [0, 0]
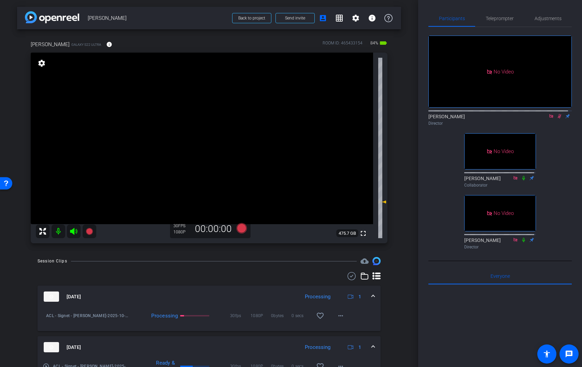
click at [442, 192] on div "No Video Adria Siu Director No Video John Roehm Collaborator No Video Steve Nor…" at bounding box center [500, 139] width 143 height 225
click at [557, 119] on icon at bounding box center [559, 116] width 5 height 5
click at [555, 140] on div "No Video Adria Siu Director No Video John Roehm Collaborator No Video Steve Nor…" at bounding box center [500, 139] width 143 height 225
click at [558, 119] on icon at bounding box center [559, 116] width 3 height 4
click at [241, 229] on icon at bounding box center [241, 228] width 10 height 10
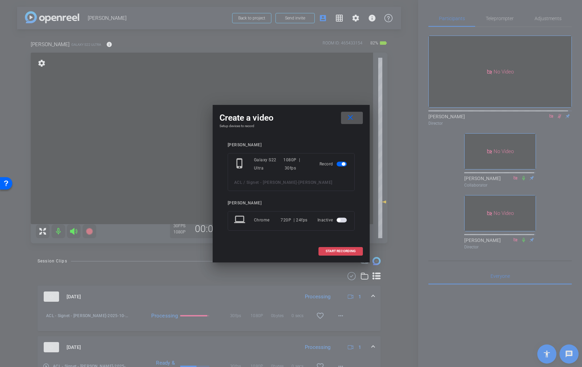
click at [336, 250] on span "START RECORDING" at bounding box center [341, 250] width 30 height 3
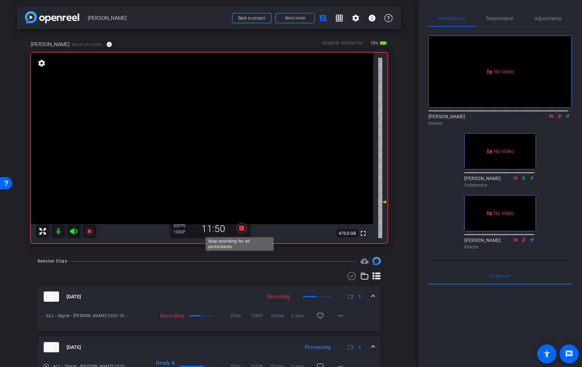
click at [242, 231] on icon at bounding box center [242, 228] width 16 height 12
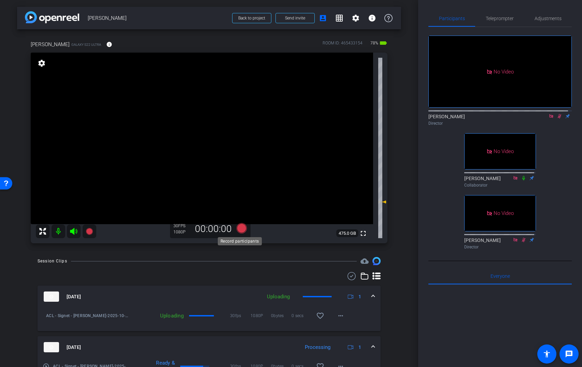
click at [240, 230] on icon at bounding box center [241, 228] width 10 height 10
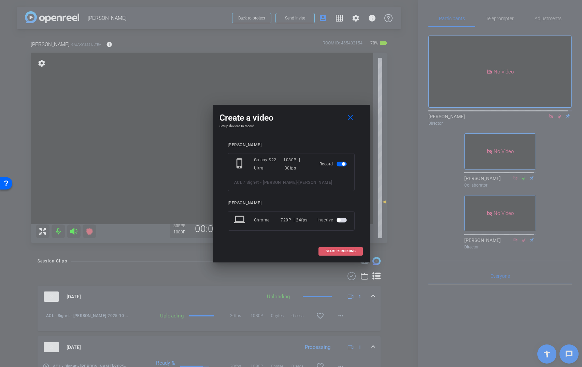
click at [332, 251] on span "START RECORDING" at bounding box center [341, 250] width 30 height 3
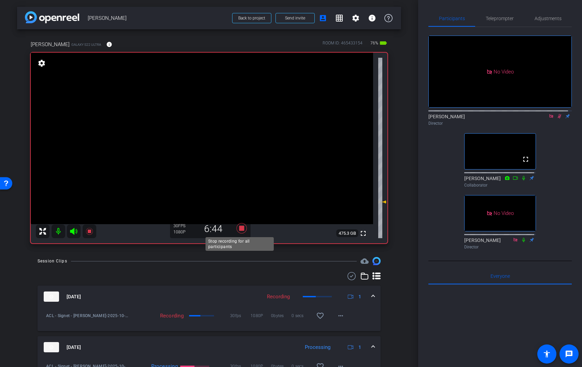
click at [238, 227] on icon at bounding box center [241, 228] width 10 height 10
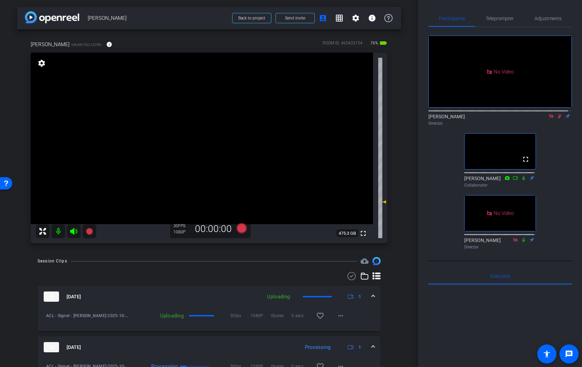
click at [557, 119] on icon at bounding box center [559, 116] width 5 height 5
click at [563, 156] on div "No Video Adria Siu Director fullscreen John Roehm Collaborator No Video Steve N…" at bounding box center [500, 139] width 143 height 225
click at [513, 6] on div "Participants Teleprompter Adjustments No Video Adria Siu Director fullscreen Jo…" at bounding box center [500, 183] width 164 height 367
